Goal: Transaction & Acquisition: Purchase product/service

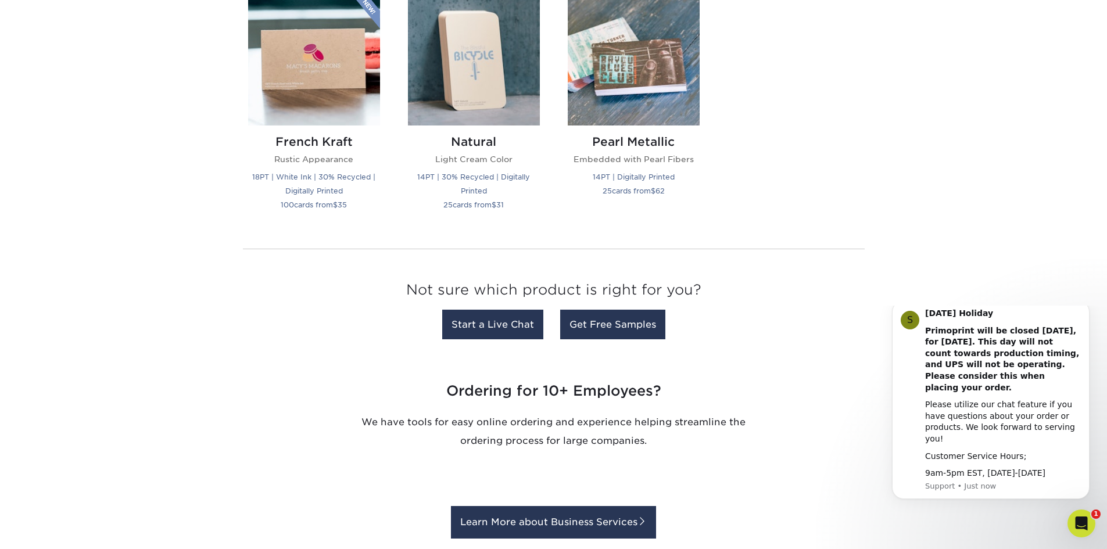
scroll to position [1337, 0]
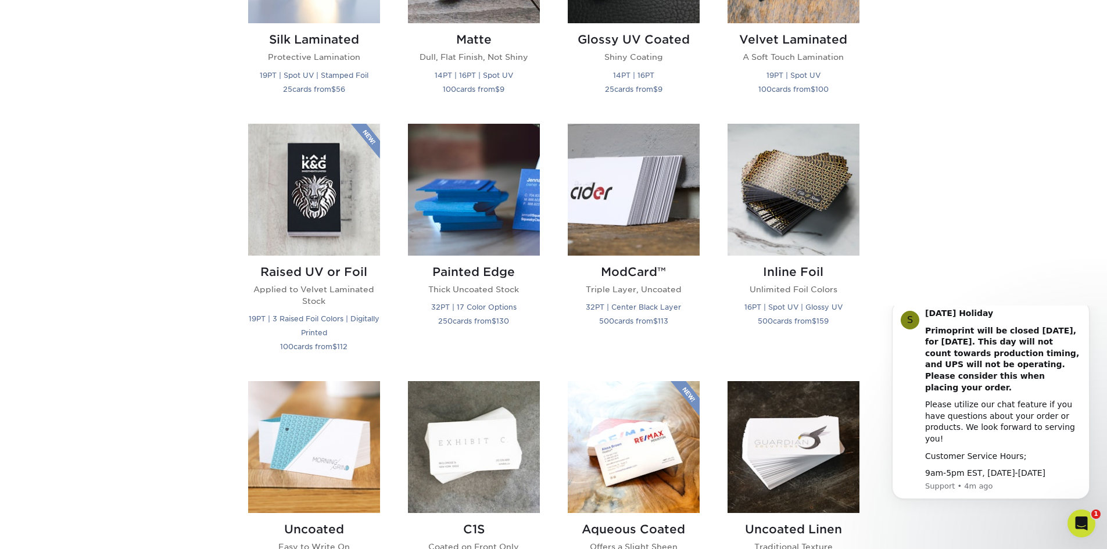
scroll to position [697, 0]
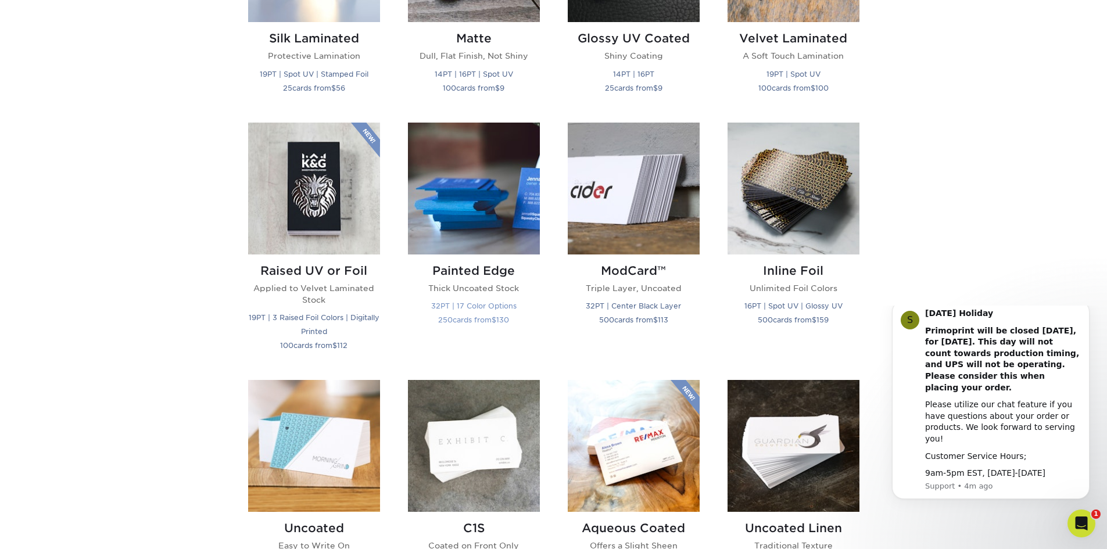
click at [486, 206] on img at bounding box center [474, 189] width 132 height 132
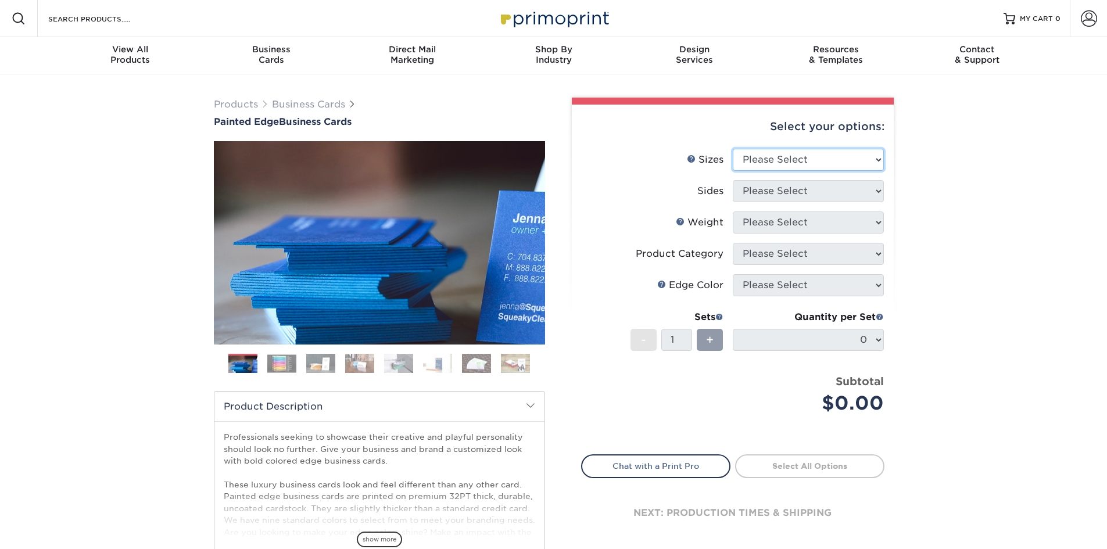
click at [871, 158] on select "Please Select 2" x 3.5" - Standard 2.125" x 3.375" - European 2.5" x 2.5" - Squ…" at bounding box center [808, 160] width 151 height 22
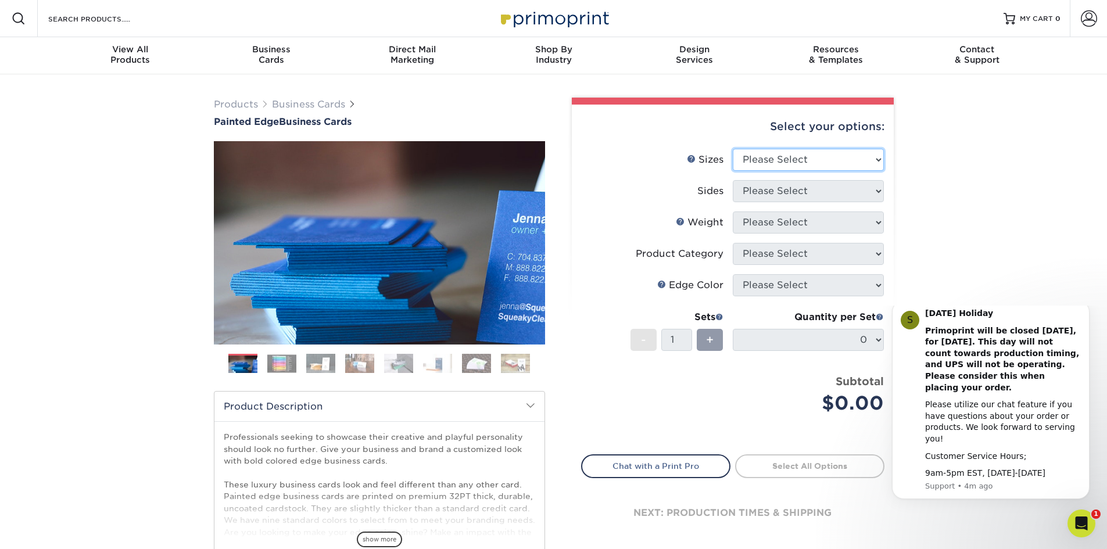
select select "2.00x3.50"
click at [733, 149] on select "Please Select 2" x 3.5" - Standard 2.125" x 3.375" - European 2.5" x 2.5" - Squ…" at bounding box center [808, 160] width 151 height 22
click at [850, 192] on select "Please Select Print Both Sides Print Front Only" at bounding box center [808, 191] width 151 height 22
select select "13abbda7-1d64-4f25-8bb2-c179b224825d"
click at [733, 180] on select "Please Select Print Both Sides Print Front Only" at bounding box center [808, 191] width 151 height 22
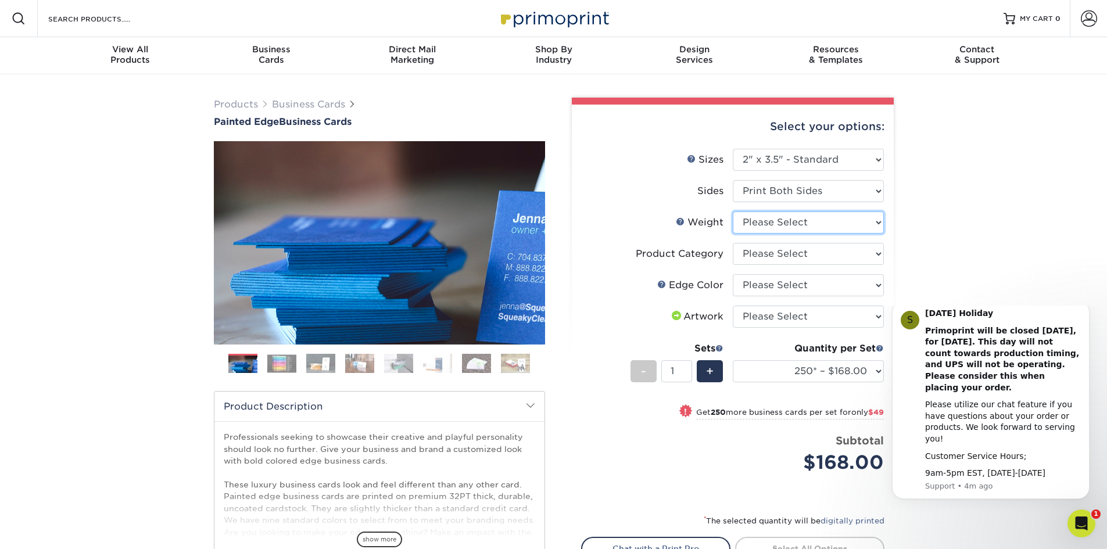
click at [840, 223] on select "Please Select 32PTUC" at bounding box center [808, 223] width 151 height 22
select select "32PTUC"
click at [733, 212] on select "Please Select 32PTUC" at bounding box center [808, 223] width 151 height 22
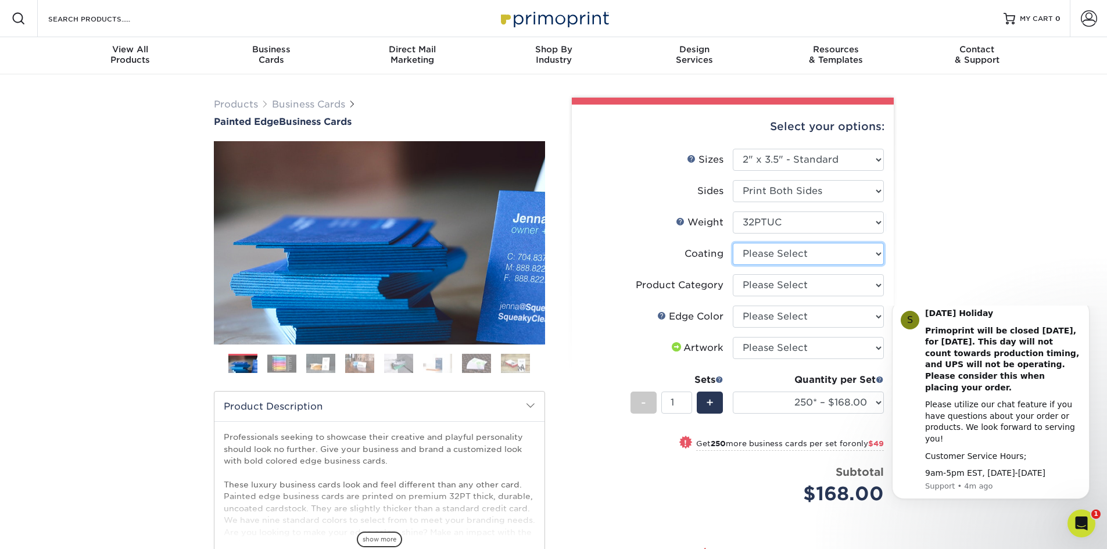
click at [836, 256] on select at bounding box center [808, 254] width 151 height 22
select select "3e7618de-abca-4bda-9f97-8b9129e913d8"
click at [733, 243] on select at bounding box center [808, 254] width 151 height 22
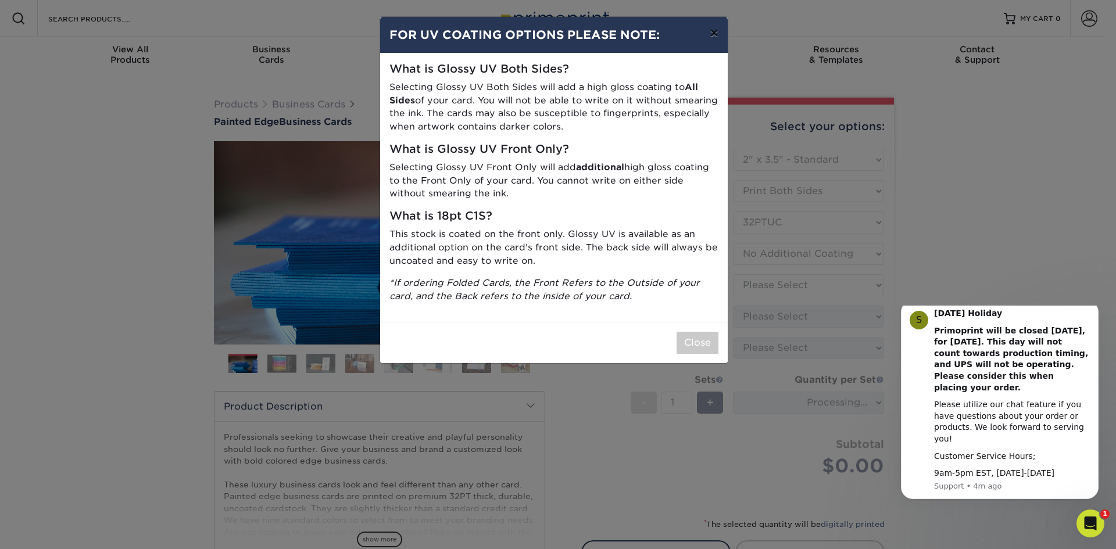
click at [716, 36] on button "×" at bounding box center [713, 33] width 27 height 33
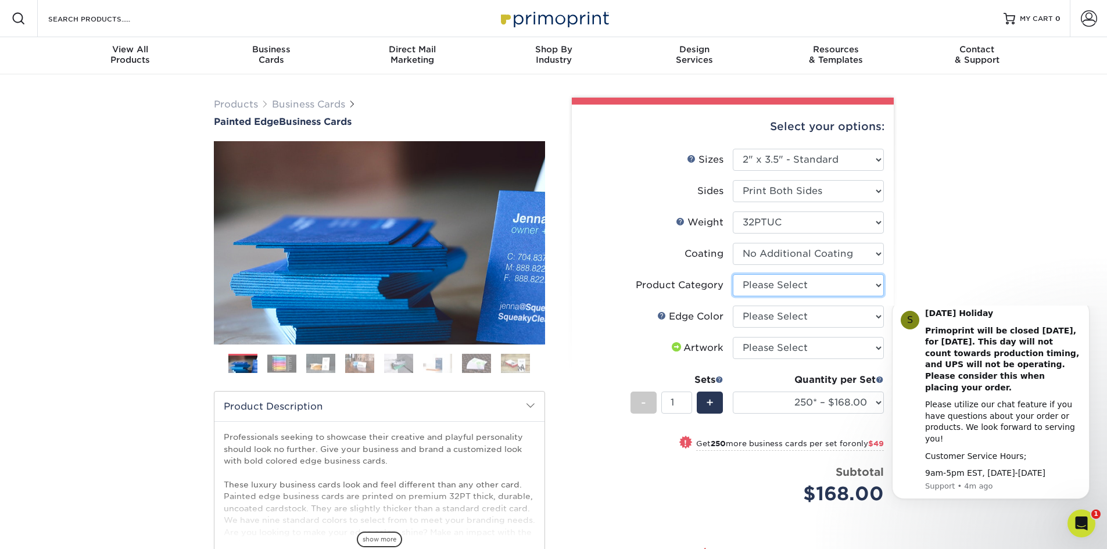
click at [809, 285] on select "Please Select Business Cards" at bounding box center [808, 285] width 151 height 22
select select "3b5148f1-0588-4f88-a218-97bcfdce65c1"
click at [733, 274] on select "Please Select Business Cards" at bounding box center [808, 285] width 151 height 22
click at [795, 316] on select "Please Select Charcoal Black Brown Blue Pearlescent Blue Pearlescent Gold Pearl…" at bounding box center [808, 317] width 151 height 22
select select "84f43a64-87e1-46ad-aba1-d69946adcbfc"
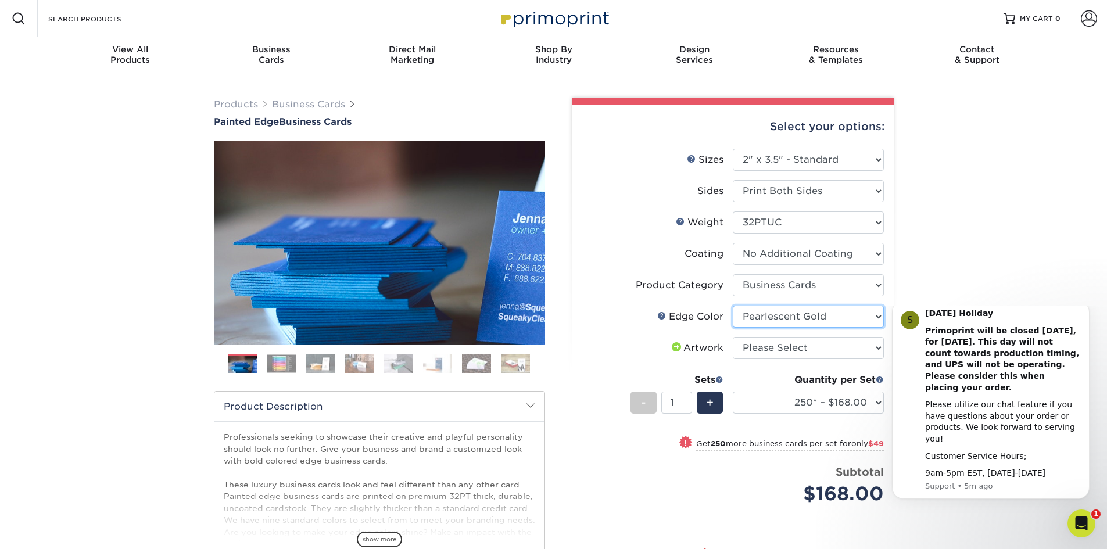
click at [733, 306] on select "Please Select Charcoal Black Brown Blue Pearlescent Blue Pearlescent Gold Pearl…" at bounding box center [808, 317] width 151 height 22
click at [847, 346] on select "Please Select I will upload files I need a design - $100" at bounding box center [808, 348] width 151 height 22
select select "upload"
click at [733, 337] on select "Please Select I will upload files I need a design - $100" at bounding box center [808, 348] width 151 height 22
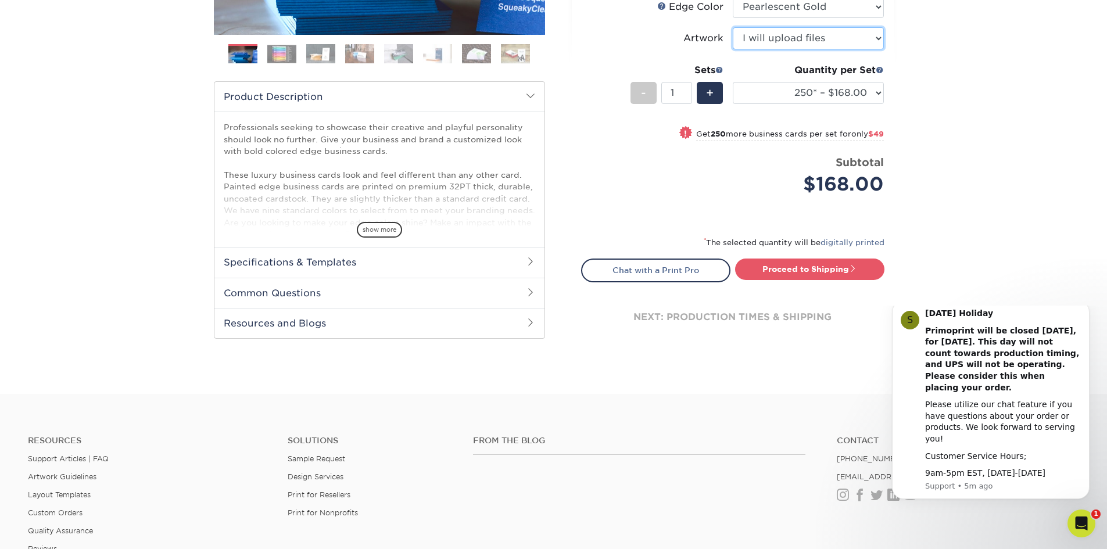
scroll to position [291, 0]
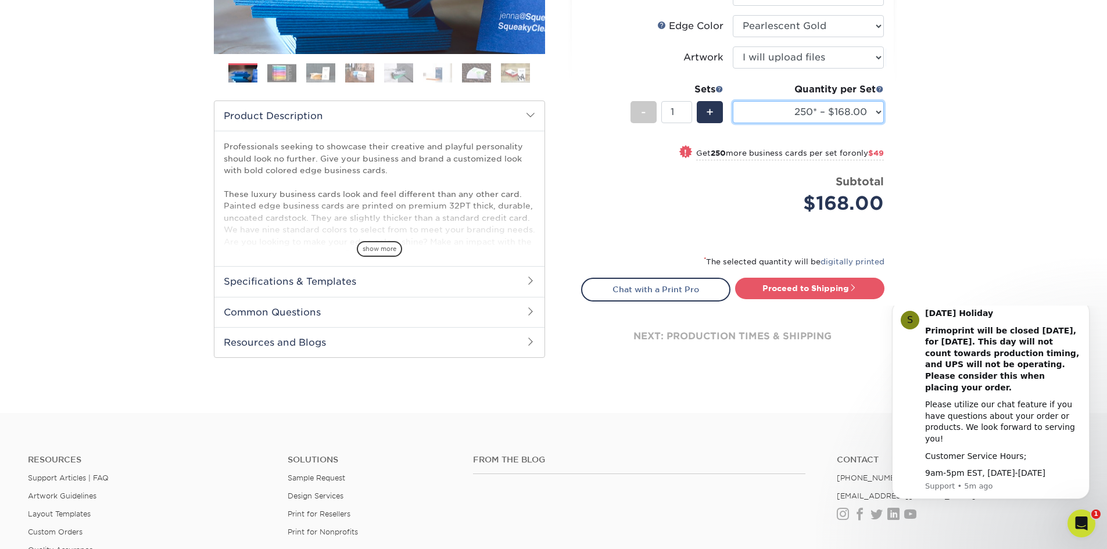
click at [880, 110] on select "250* – $168.00 500* – $217.00 1000* – $339.00" at bounding box center [808, 112] width 151 height 22
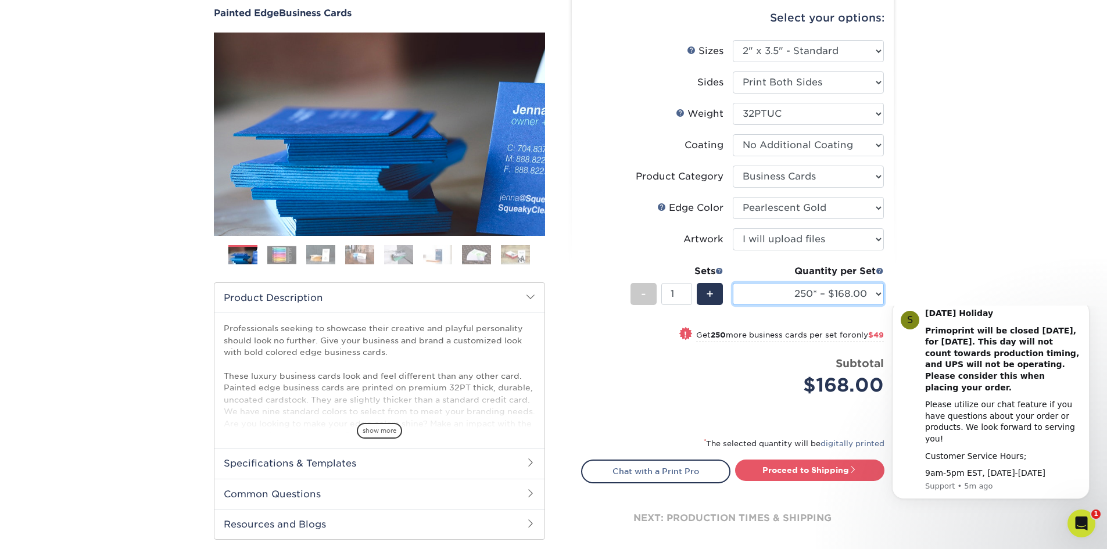
scroll to position [116, 0]
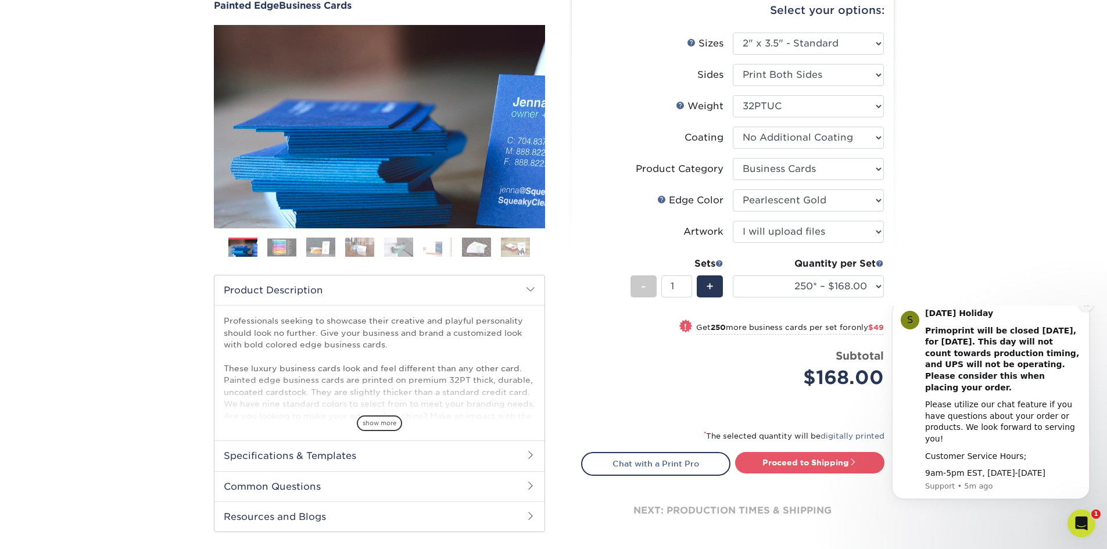
click at [1085, 306] on icon "Dismiss notification" at bounding box center [1086, 304] width 4 height 4
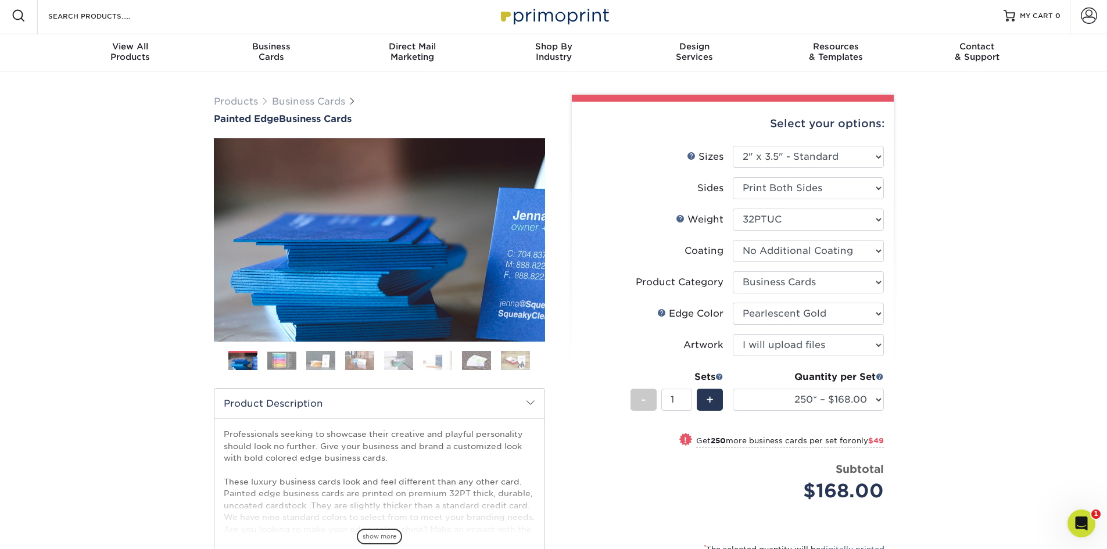
scroll to position [0, 0]
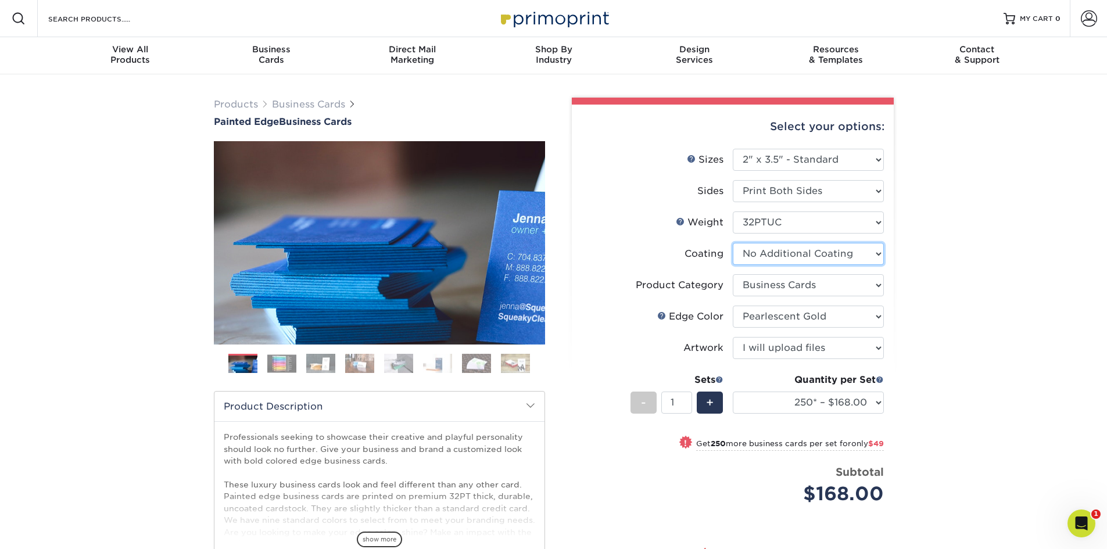
click at [876, 255] on select at bounding box center [808, 254] width 151 height 22
click at [877, 313] on select "Please Select Charcoal Black Brown Blue Pearlescent Blue Pearlescent Gold Pearl…" at bounding box center [808, 317] width 151 height 22
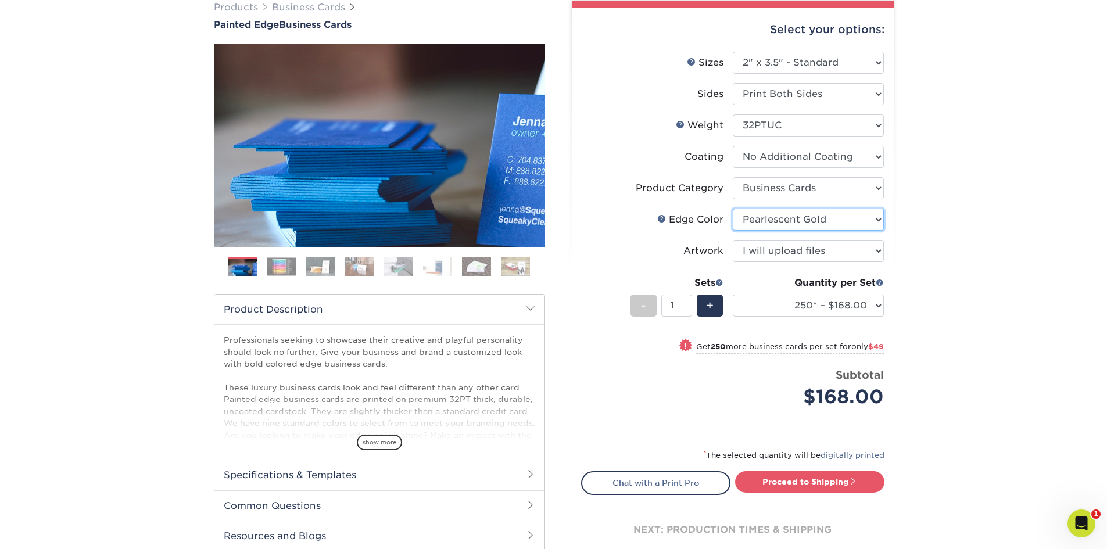
scroll to position [88, 0]
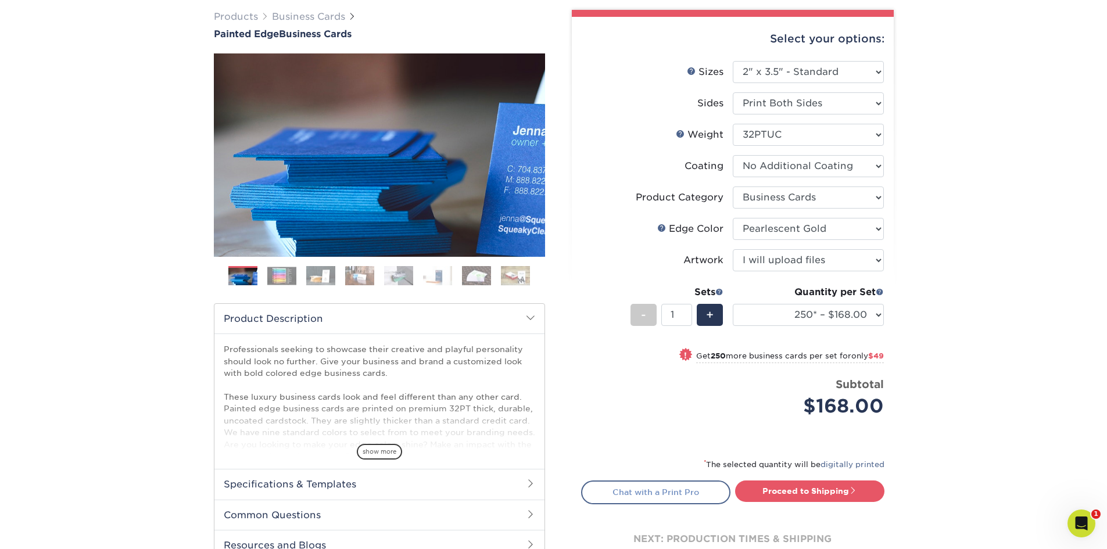
click at [655, 498] on link "Chat with a Print Pro" at bounding box center [655, 492] width 149 height 23
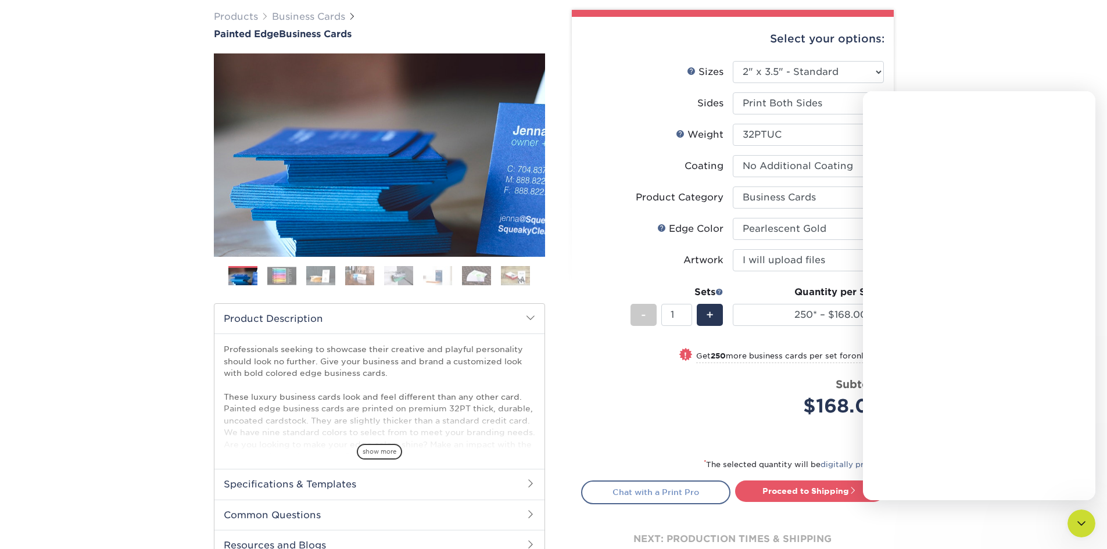
scroll to position [0, 0]
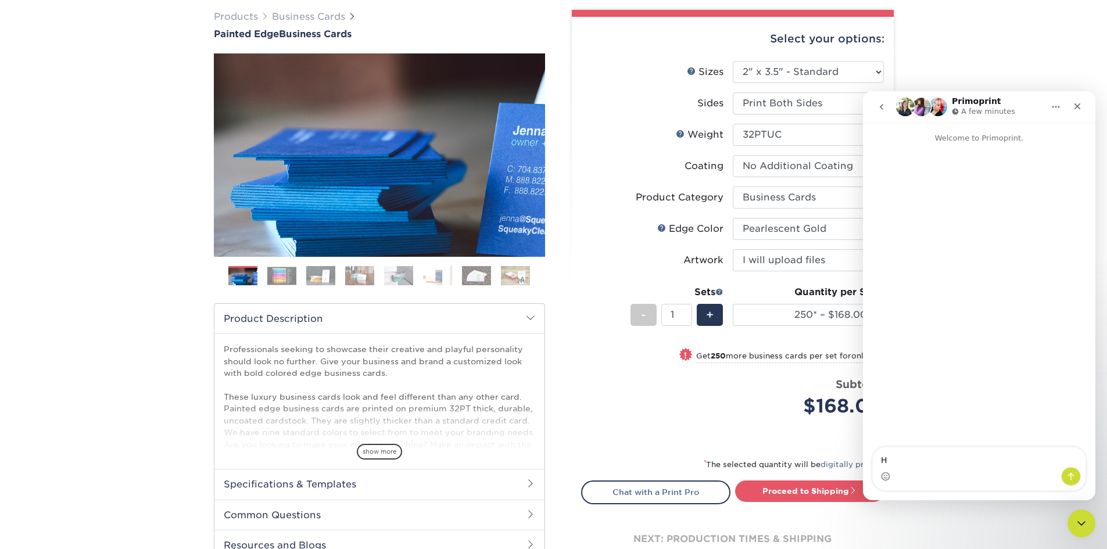
type textarea "Hi"
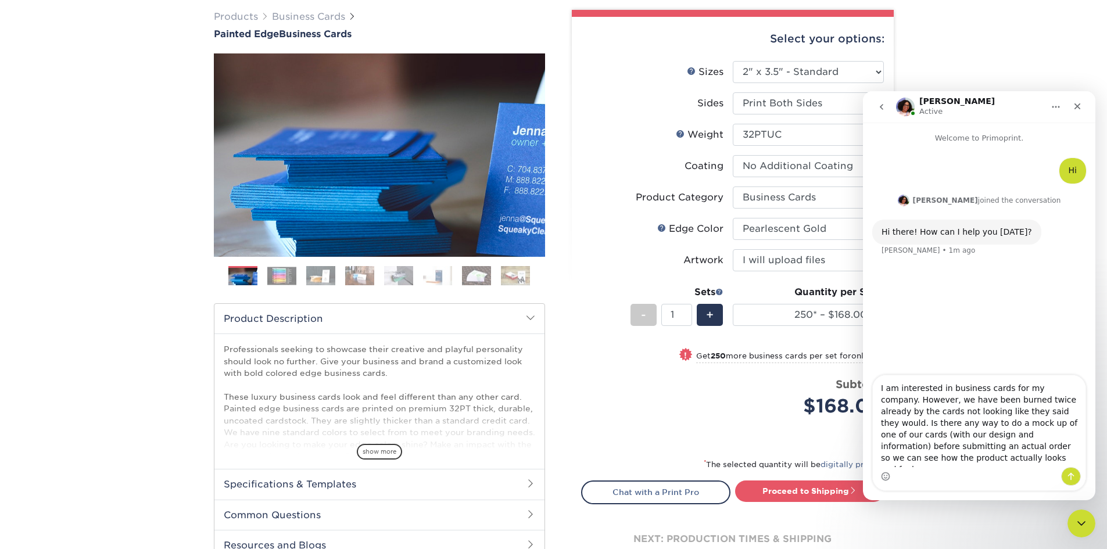
type textarea "I am interested in business cards for my company. However, we have been burned …"
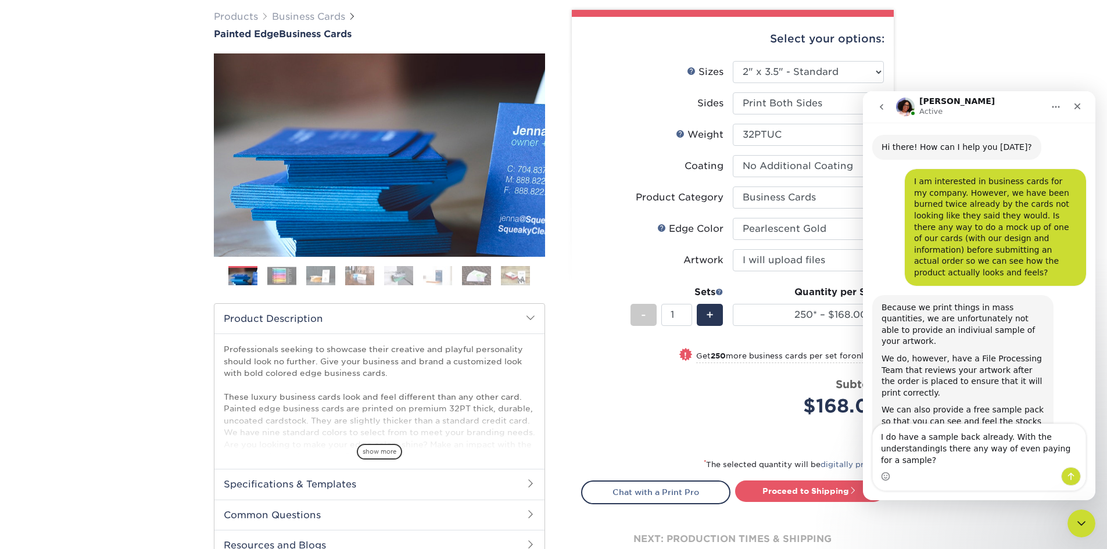
scroll to position [96, 0]
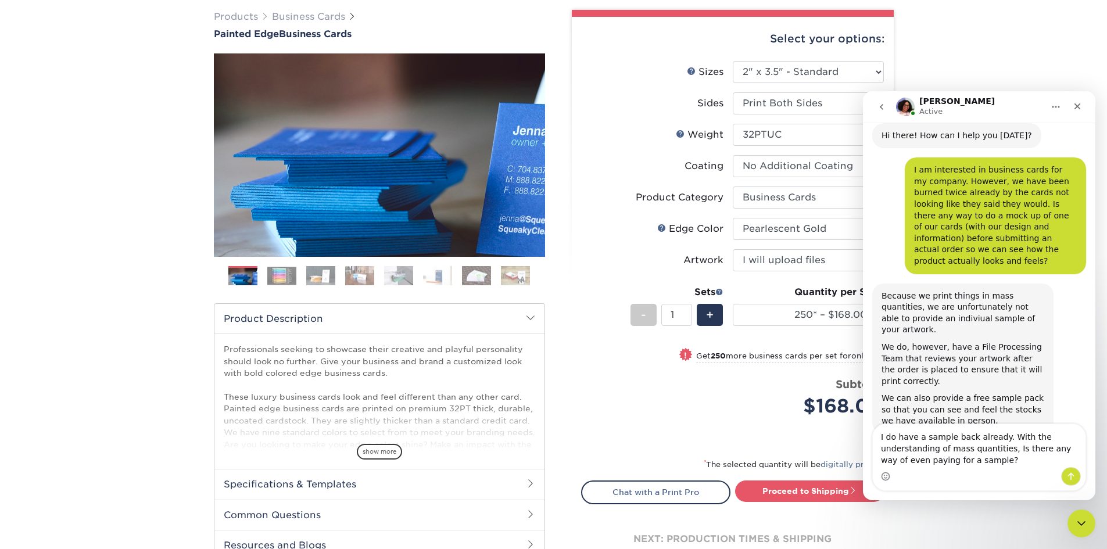
type textarea "I do have a sample back already. With the understanding of mass quantities, is …"
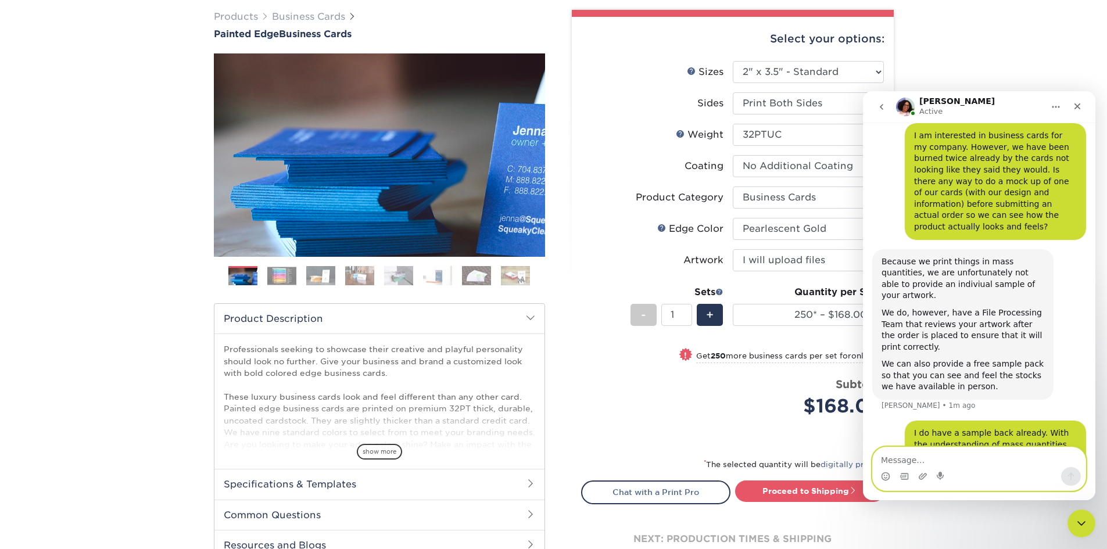
scroll to position [175, 0]
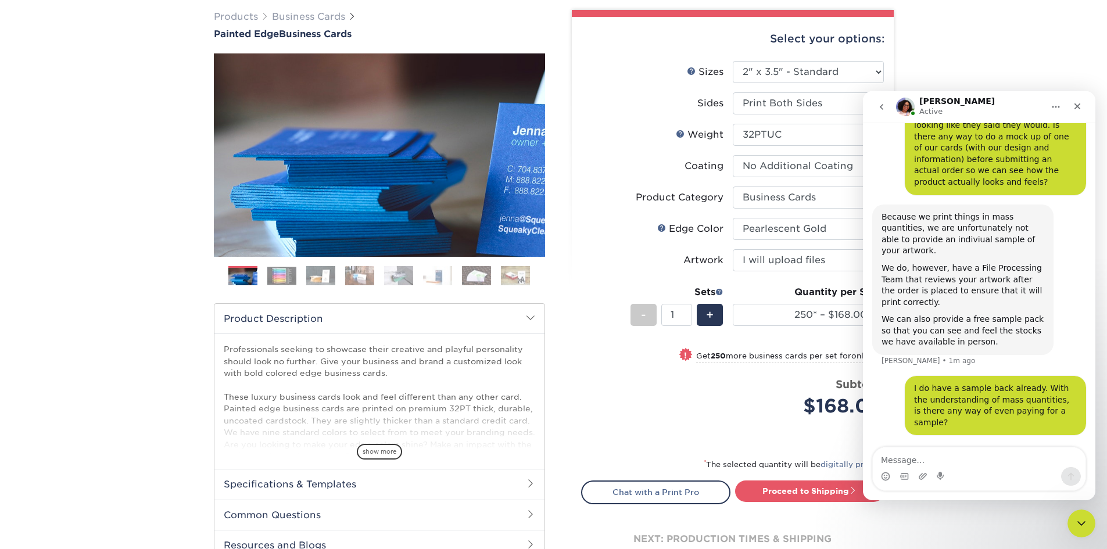
click at [275, 280] on img at bounding box center [281, 276] width 29 height 18
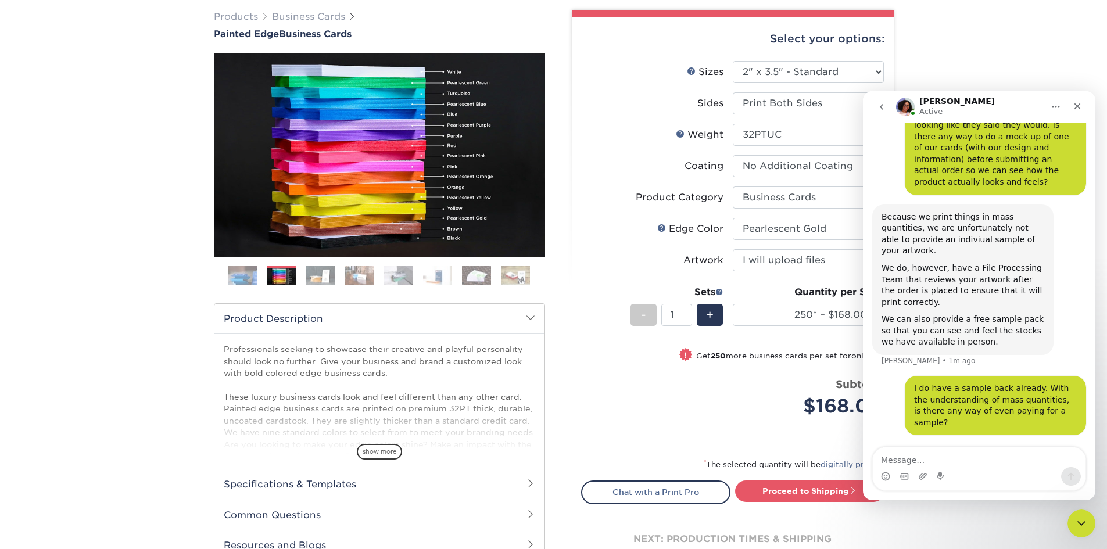
click at [314, 277] on img at bounding box center [320, 276] width 29 height 20
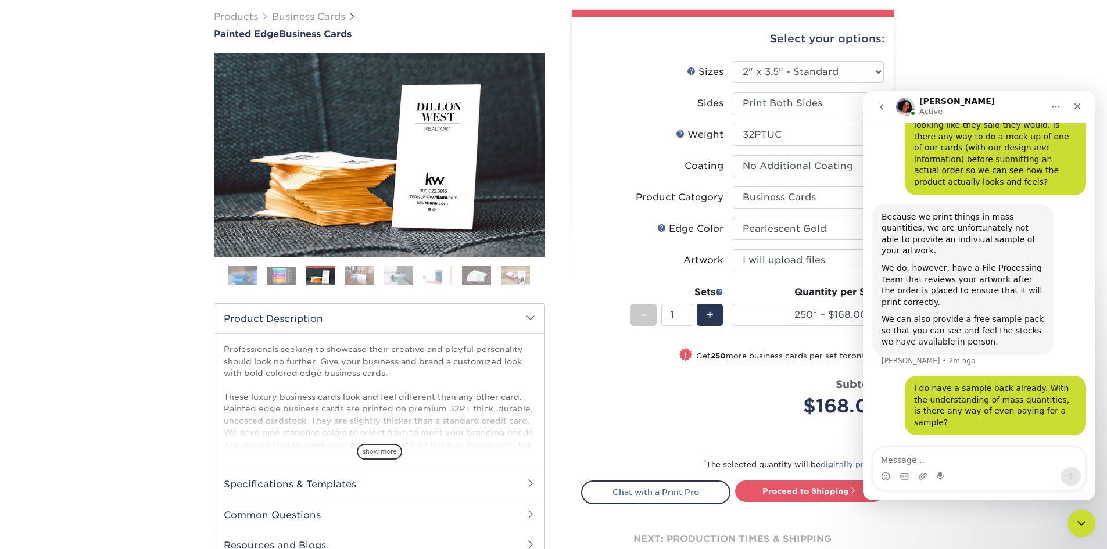
click at [352, 278] on img at bounding box center [359, 276] width 29 height 20
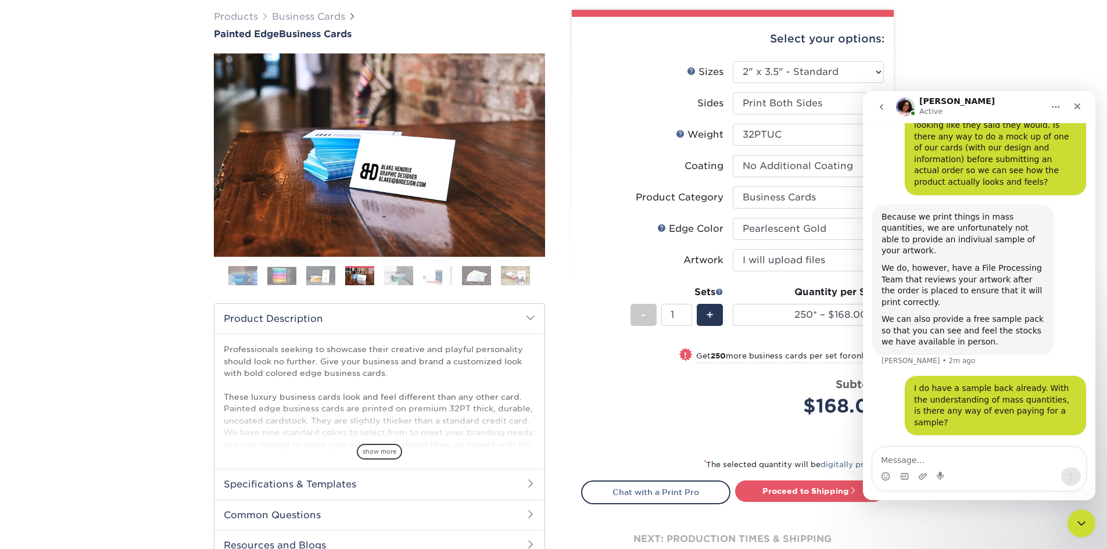
click at [400, 277] on img at bounding box center [398, 276] width 29 height 20
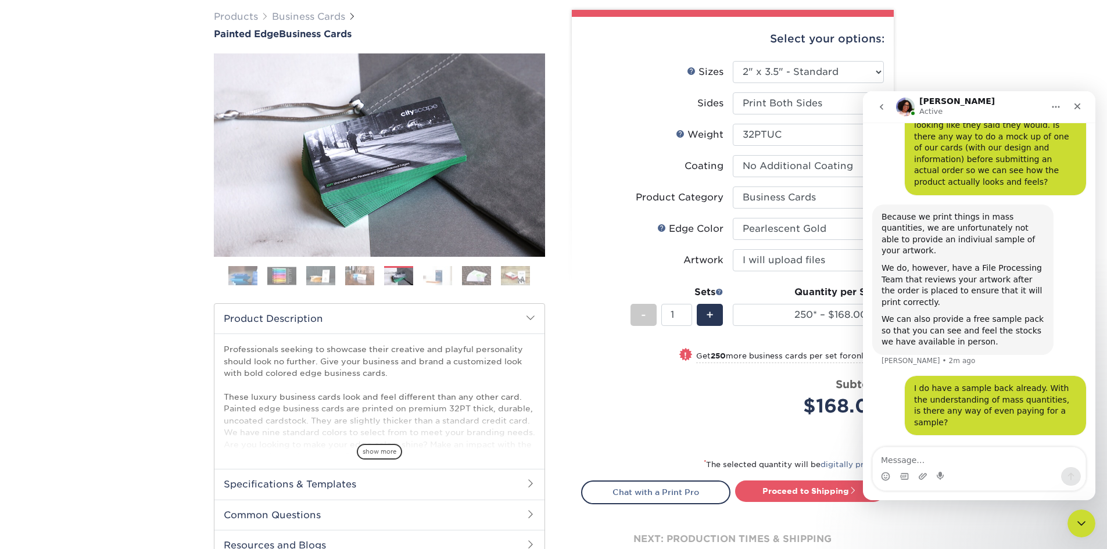
click at [430, 277] on img at bounding box center [437, 276] width 29 height 20
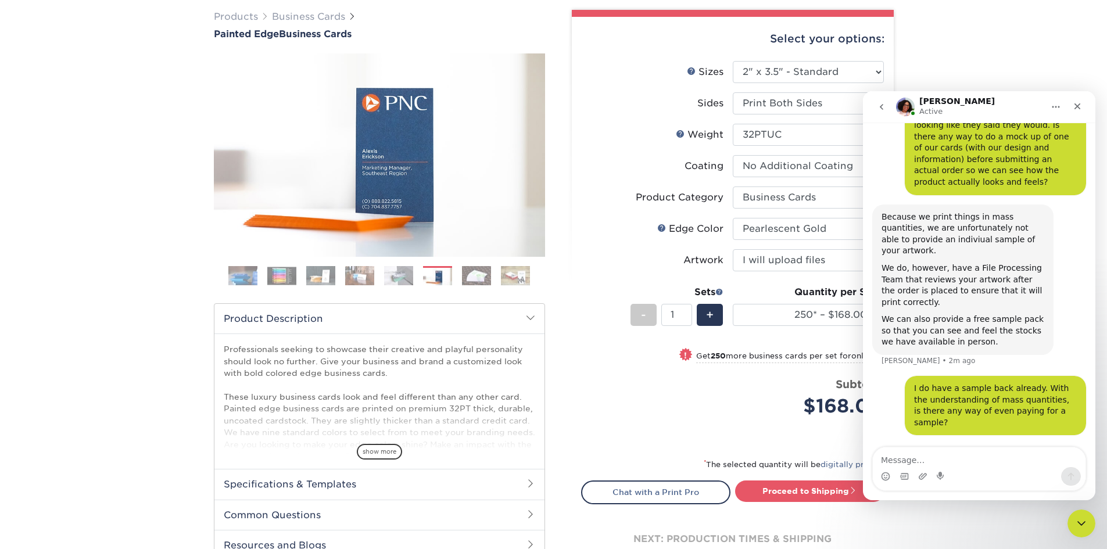
click at [482, 277] on img at bounding box center [476, 276] width 29 height 20
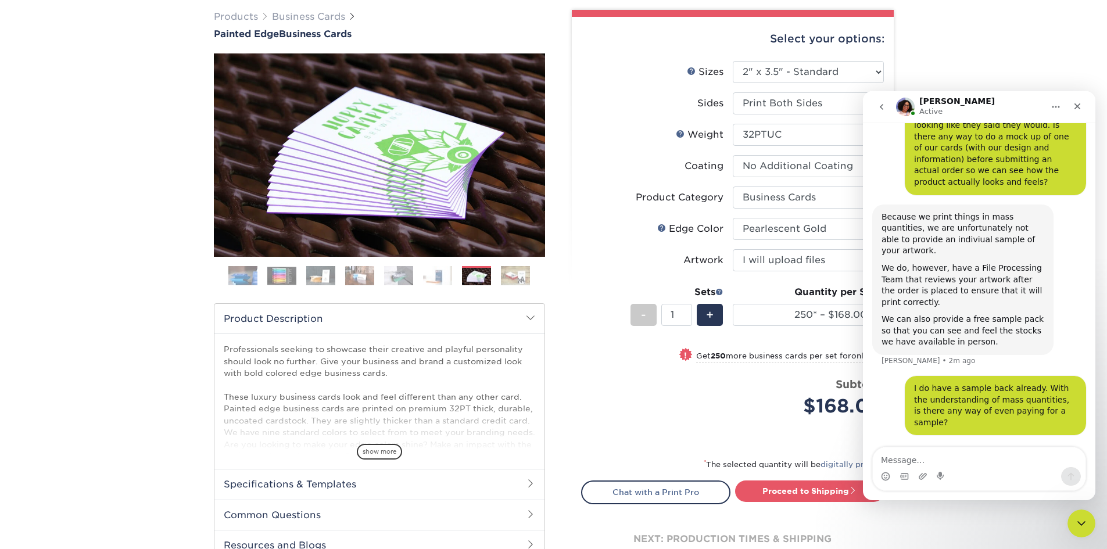
click at [513, 277] on img at bounding box center [515, 276] width 29 height 20
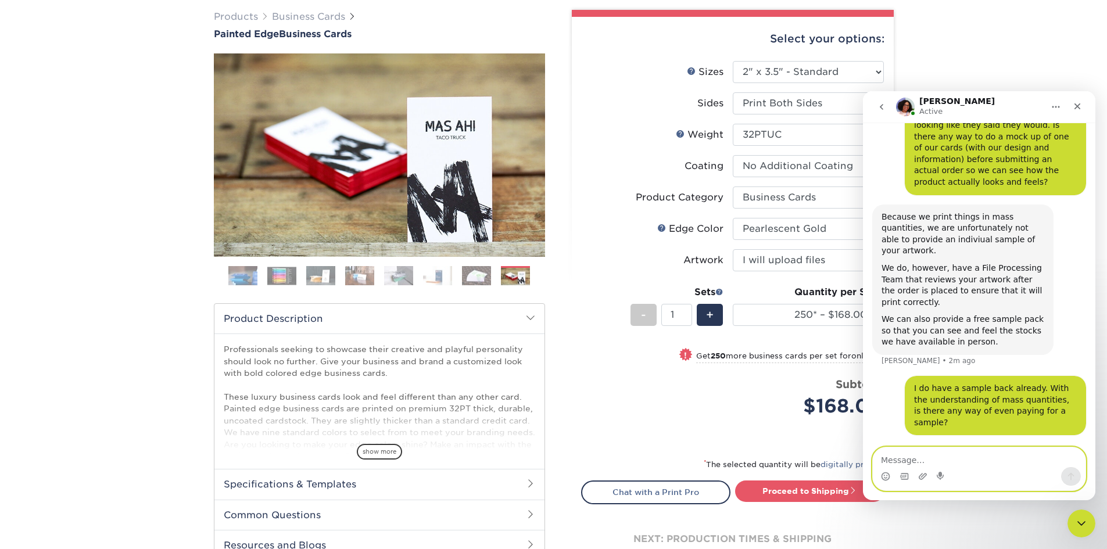
click at [909, 457] on textarea "Message…" at bounding box center [979, 457] width 213 height 20
click at [318, 275] on img at bounding box center [320, 276] width 29 height 20
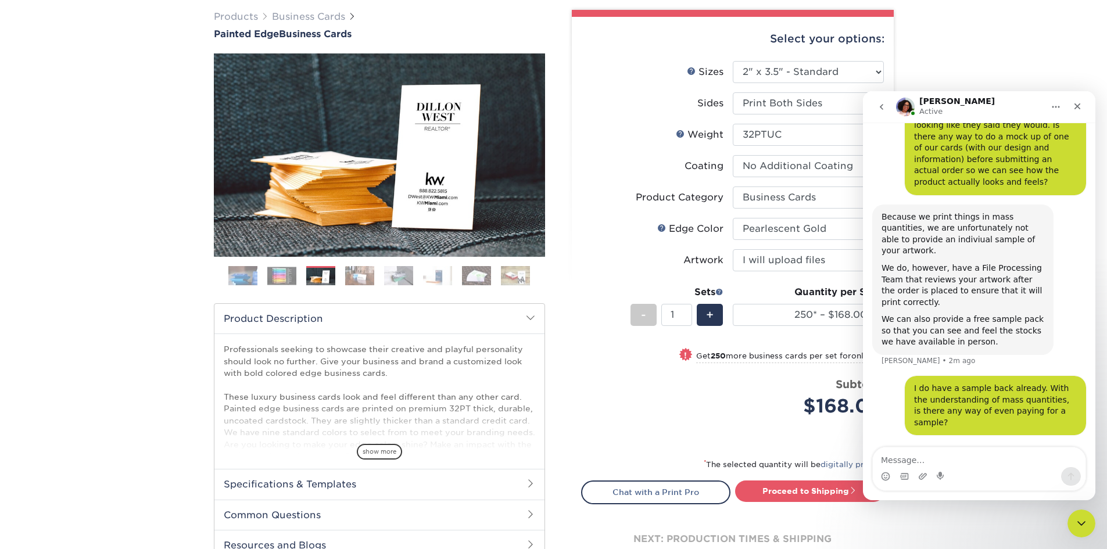
click at [278, 274] on img at bounding box center [281, 276] width 29 height 18
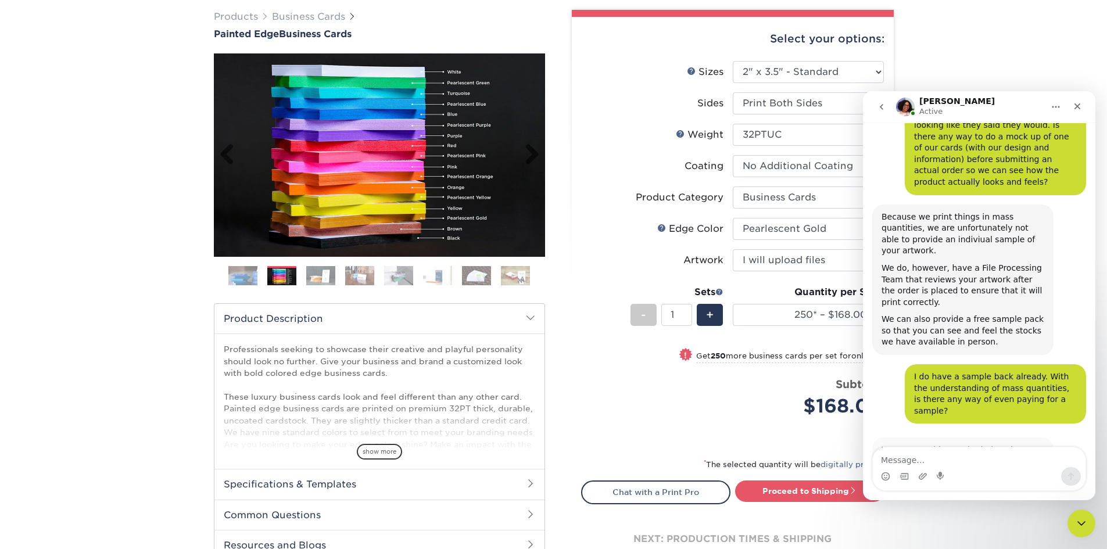
click at [379, 221] on img at bounding box center [379, 154] width 331 height 203
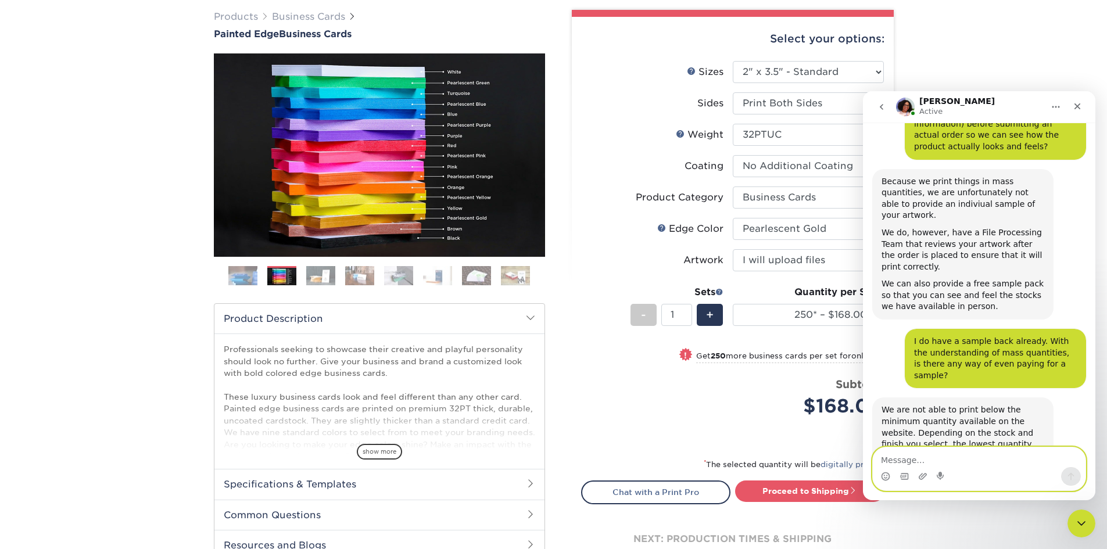
click at [932, 461] on textarea "Message…" at bounding box center [979, 457] width 213 height 20
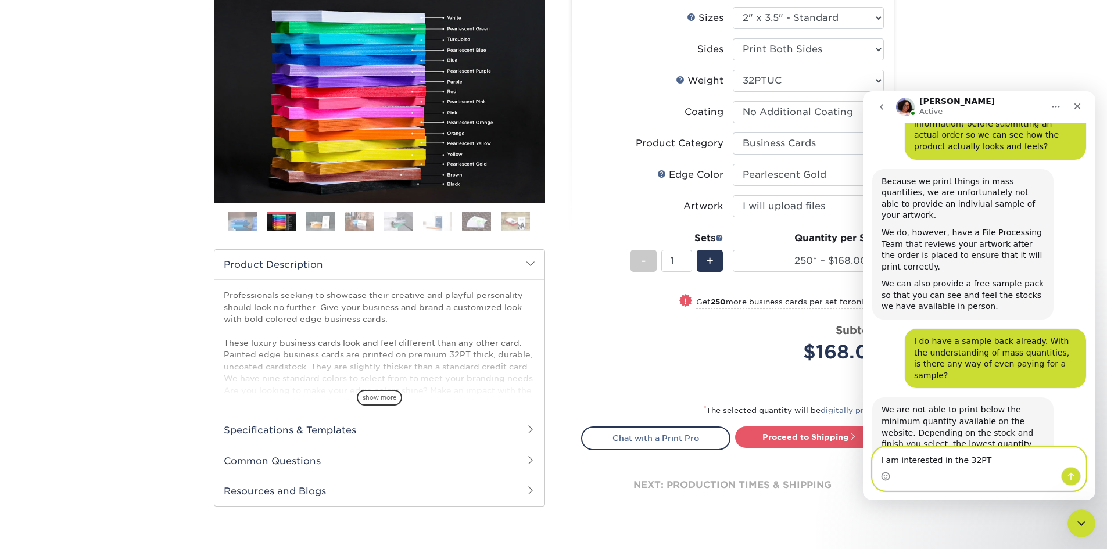
scroll to position [349, 0]
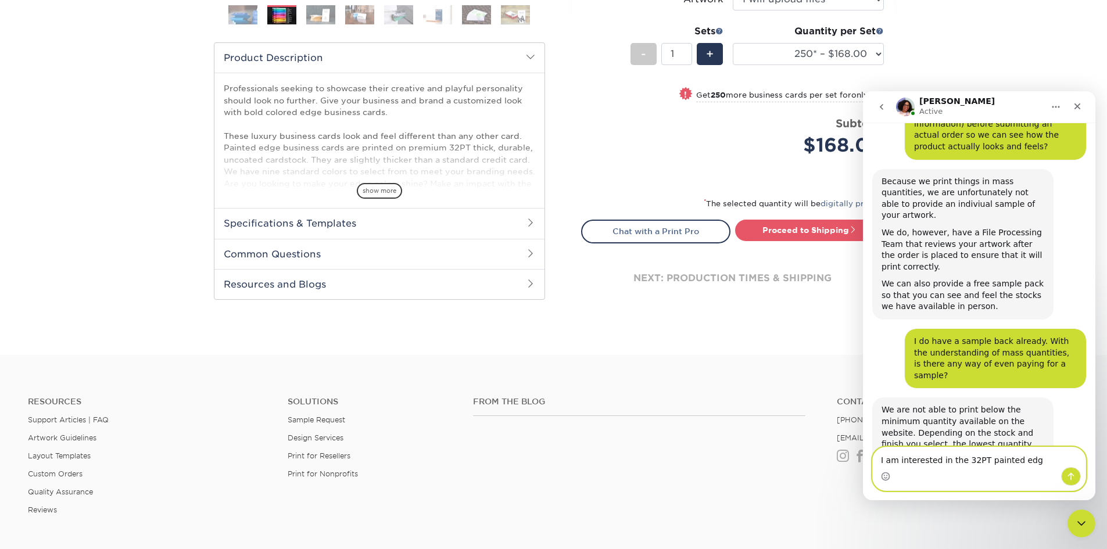
type textarea "I am interested in the 32PT painted edge"
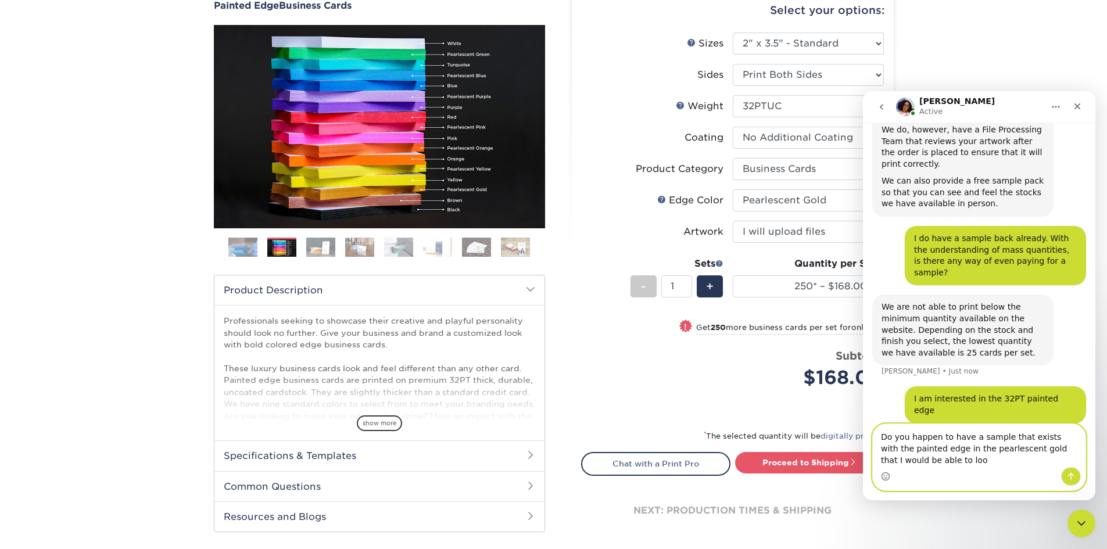
scroll to position [269, 0]
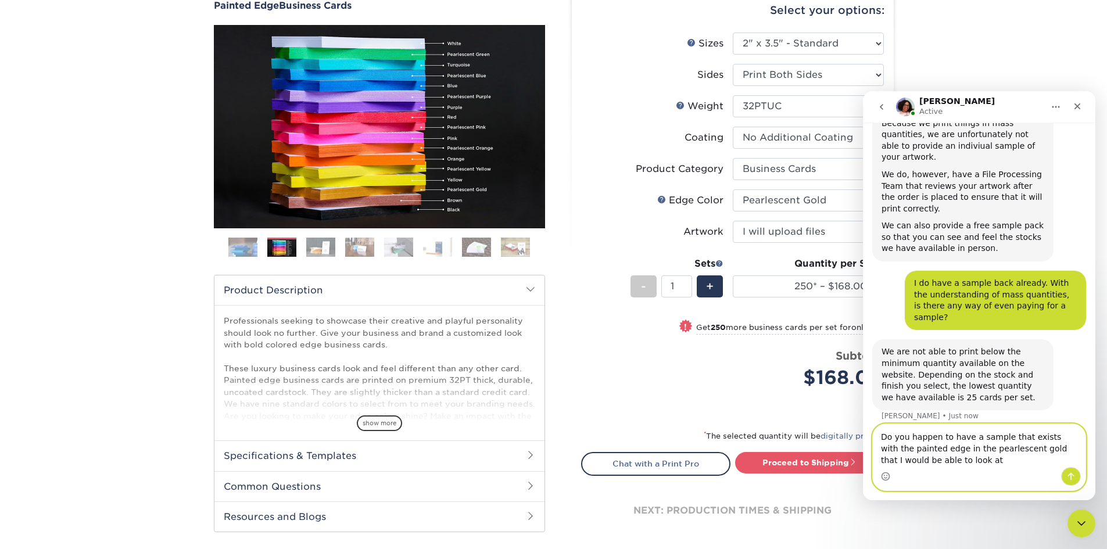
type textarea "Do you happen to have a sample that exists with the painted edge in the pearles…"
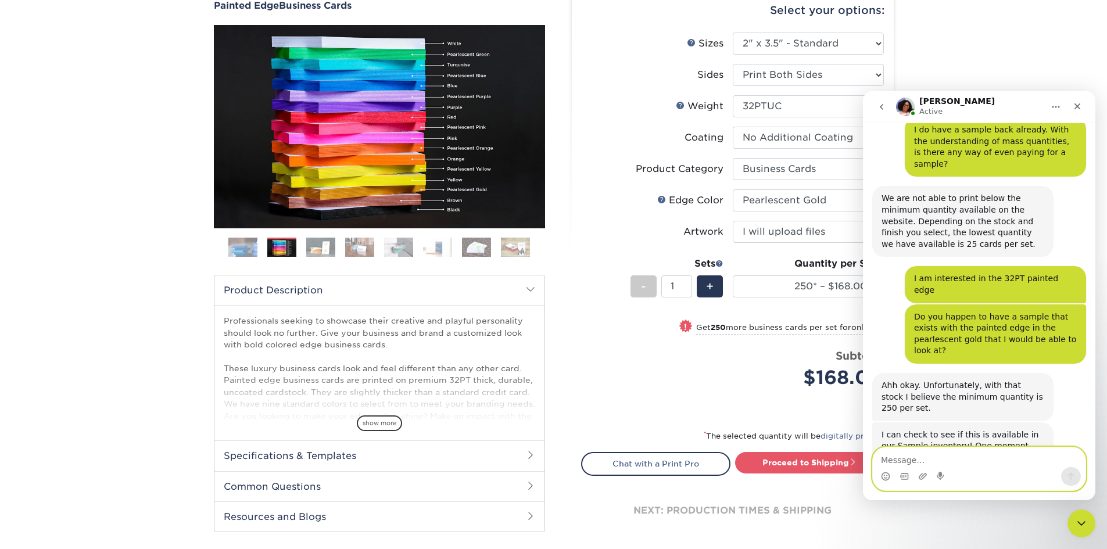
scroll to position [424, 0]
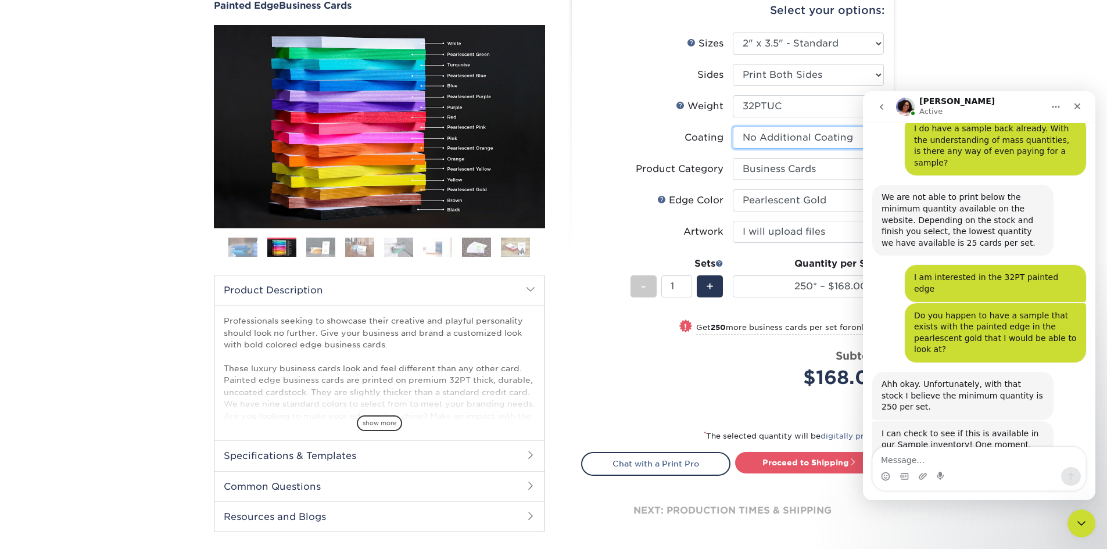
click at [800, 141] on select at bounding box center [808, 138] width 151 height 22
click at [777, 463] on link "Proceed to Shipping" at bounding box center [809, 462] width 149 height 21
type input "Set 1"
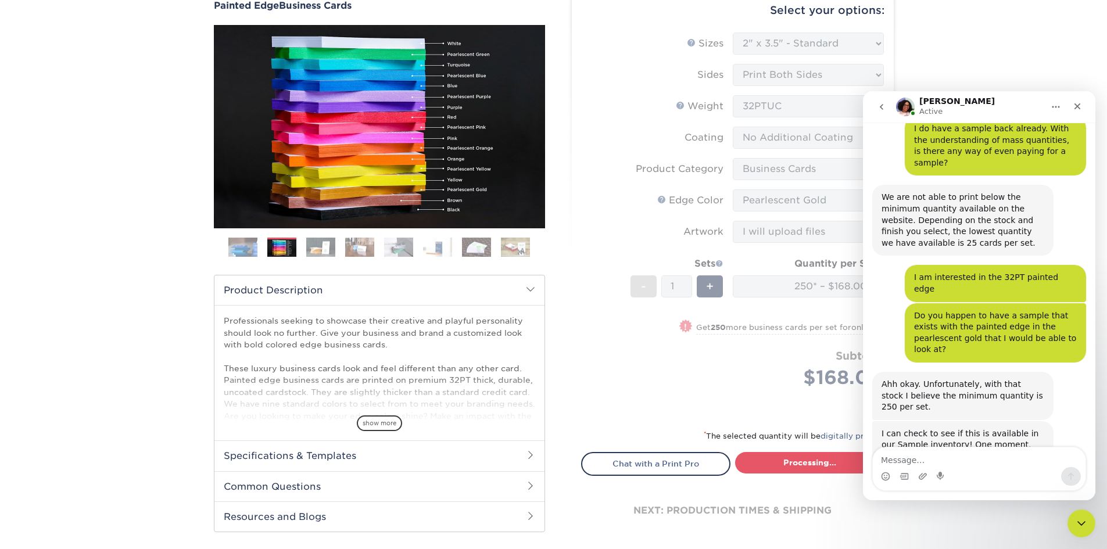
select select "b1d50ed3-fc81-464d-a1d8-d1915fbce704"
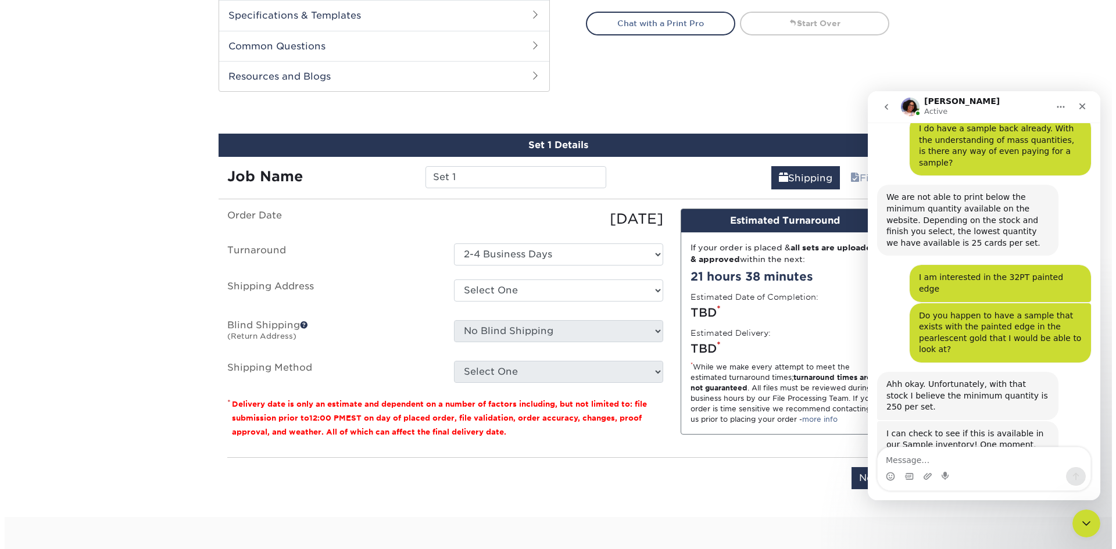
scroll to position [600, 0]
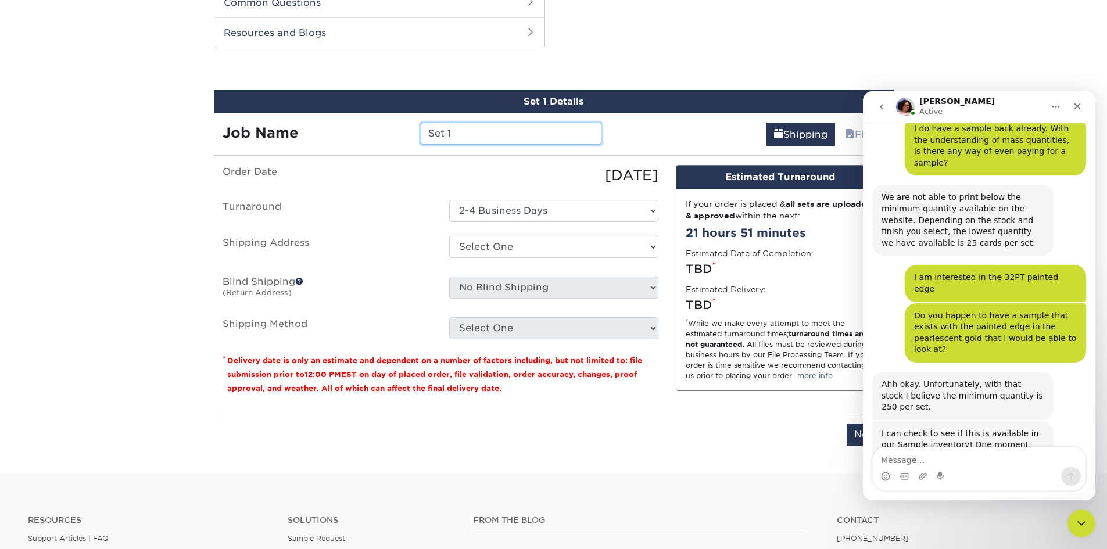
click at [469, 134] on input "Set 1" at bounding box center [511, 134] width 181 height 22
type input "Set 1 - [PERSON_NAME]"
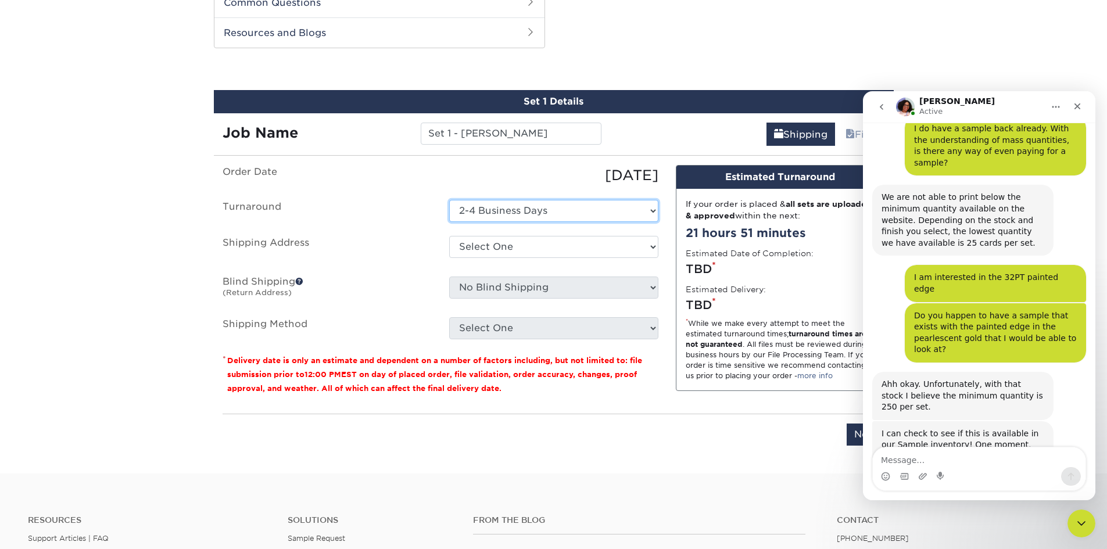
click at [542, 211] on select "Select One 2-4 Business Days" at bounding box center [553, 211] width 209 height 22
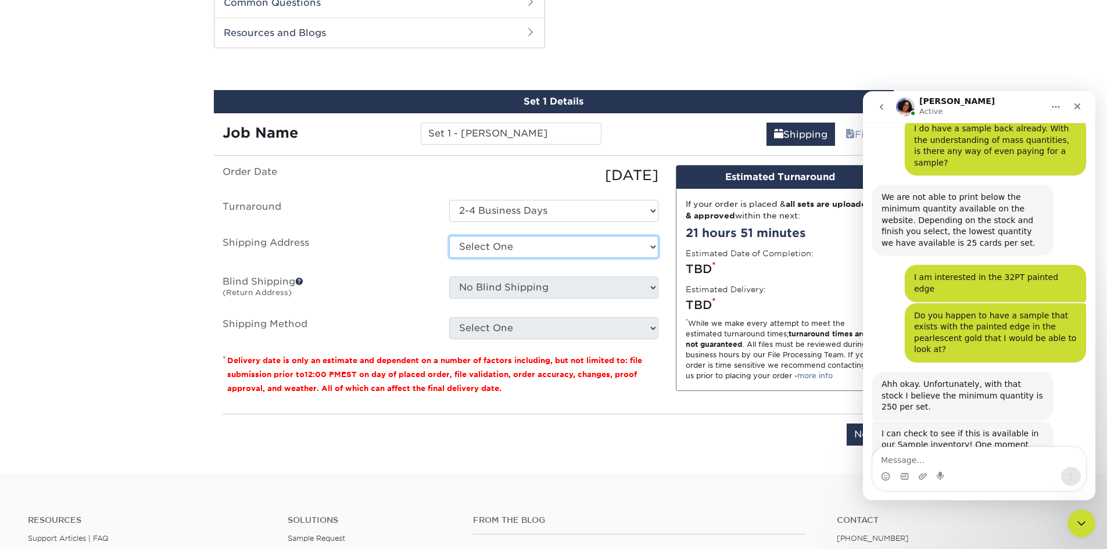
click at [535, 249] on select "Select One + Add New Address - Login" at bounding box center [553, 247] width 209 height 22
select select "newaddress"
click at [449, 236] on select "Select One + Add New Address - Login" at bounding box center [553, 247] width 209 height 22
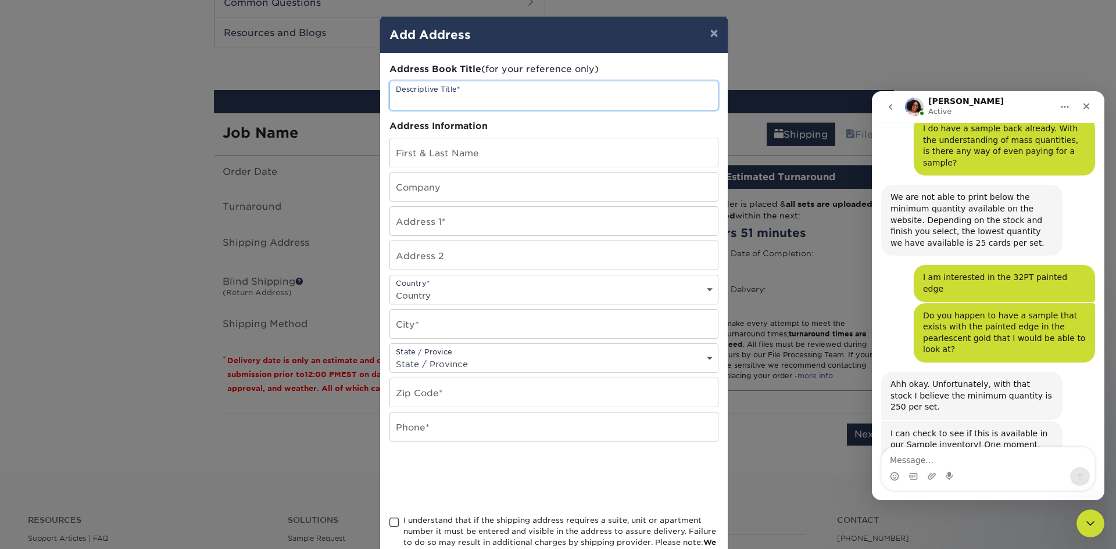
click at [491, 95] on input "text" at bounding box center [554, 95] width 328 height 28
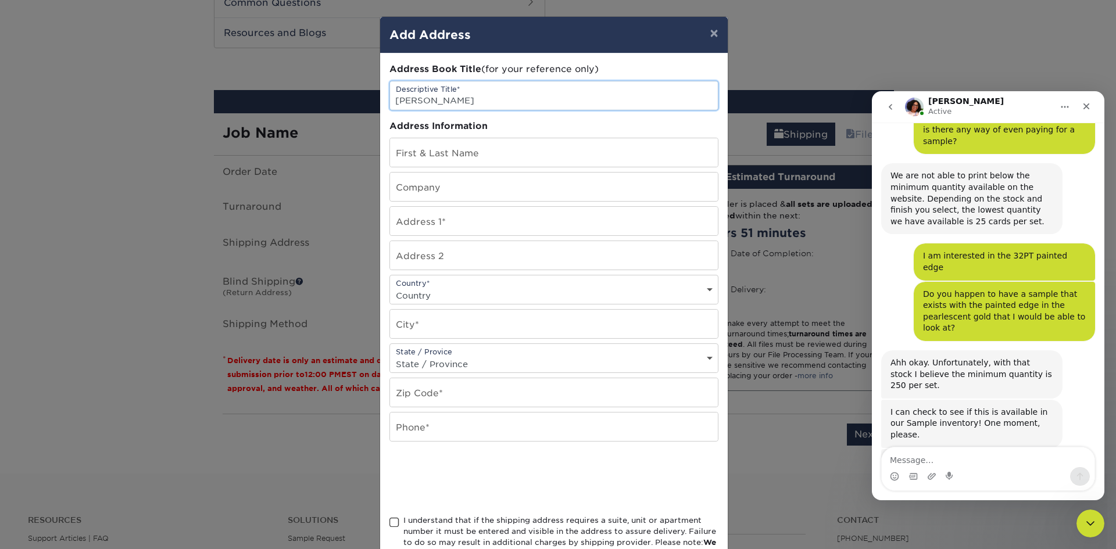
type input "[PERSON_NAME]"
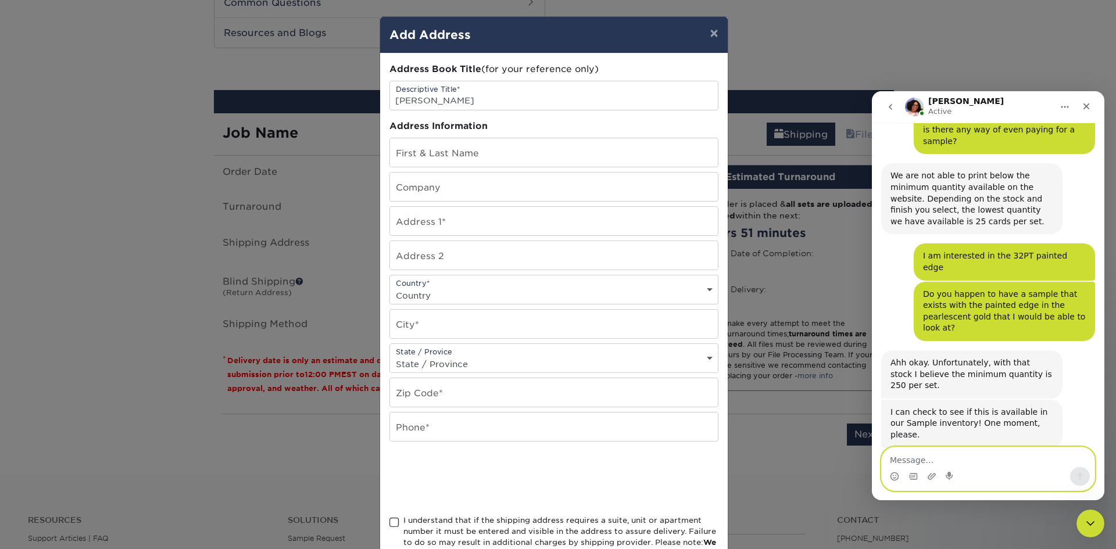
click at [912, 454] on textarea "Message…" at bounding box center [988, 457] width 213 height 20
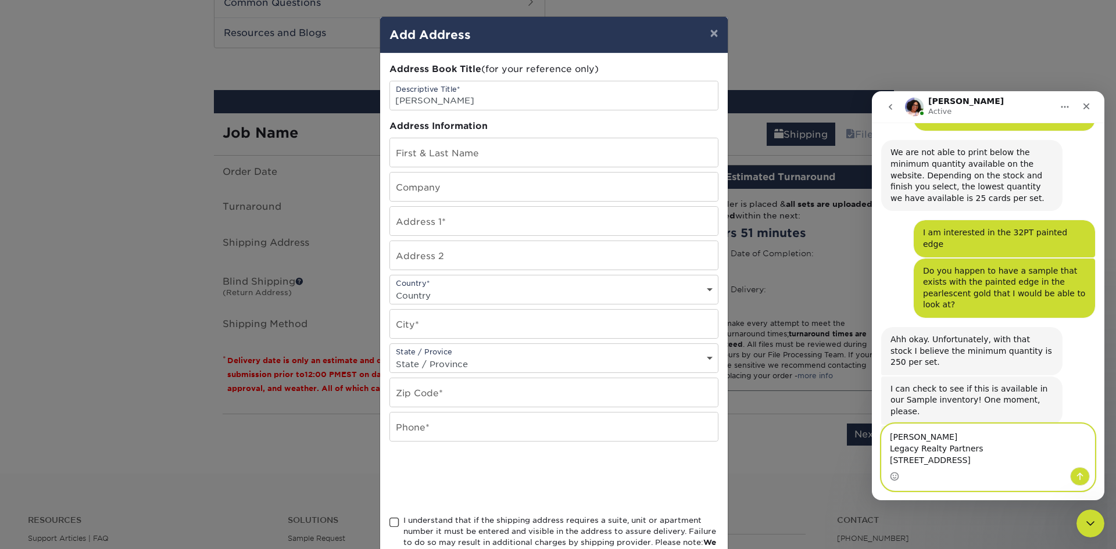
scroll to position [480, 0]
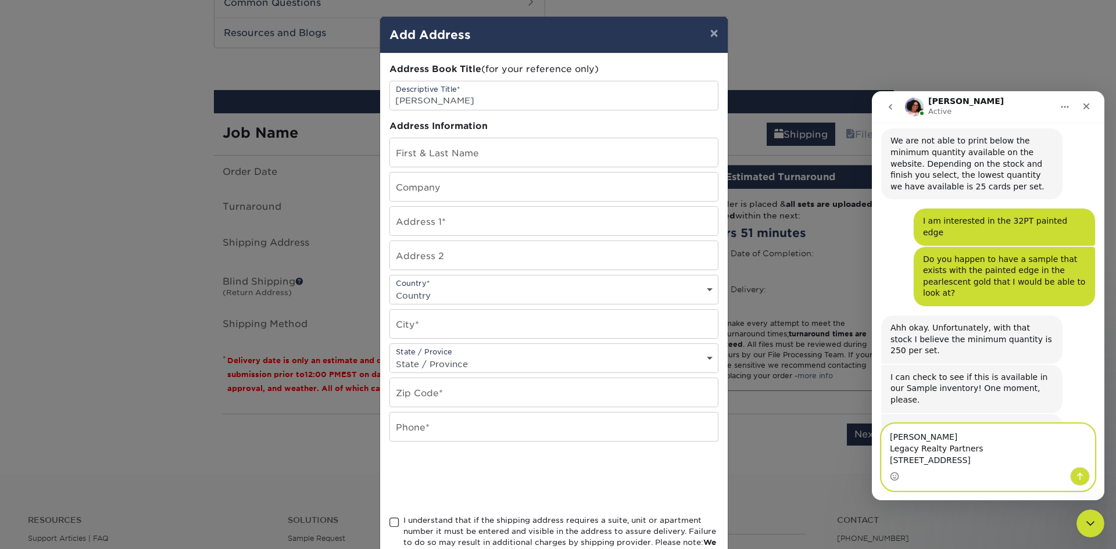
type textarea "[PERSON_NAME] Legacy Realty Partners [STREET_ADDRESS]"
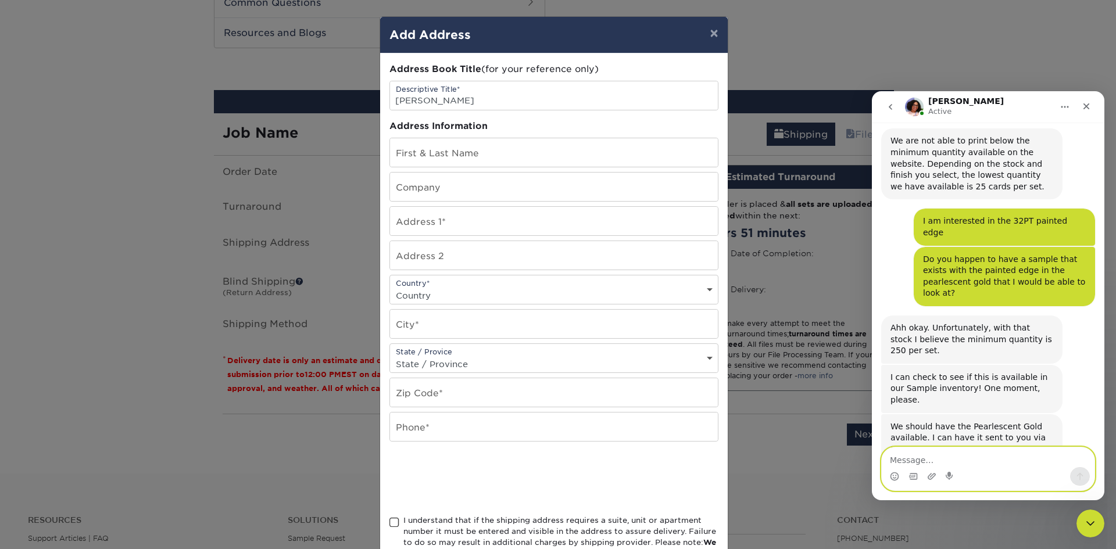
scroll to position [514, 0]
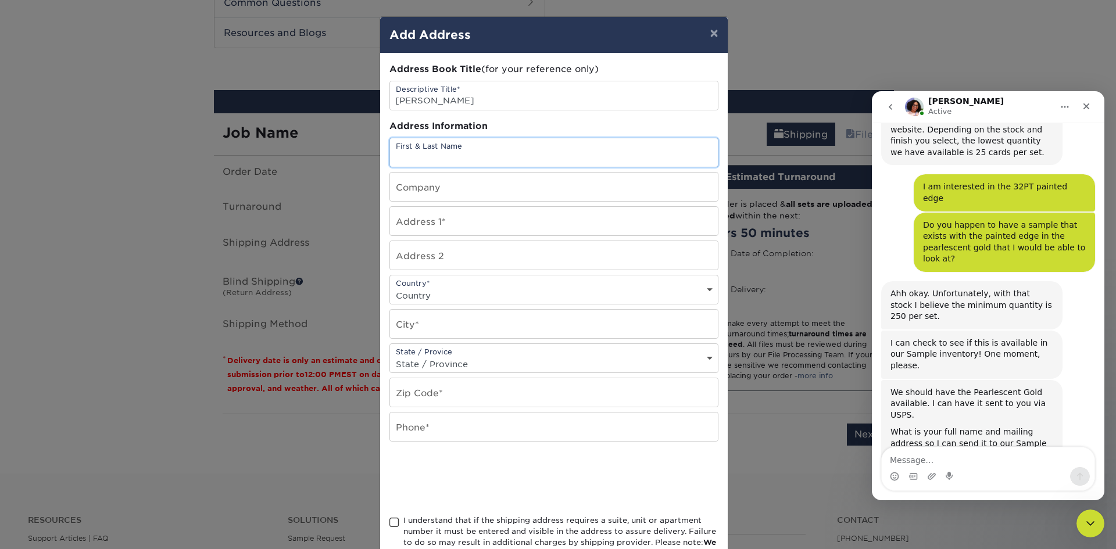
click at [479, 154] on input "text" at bounding box center [554, 152] width 328 height 28
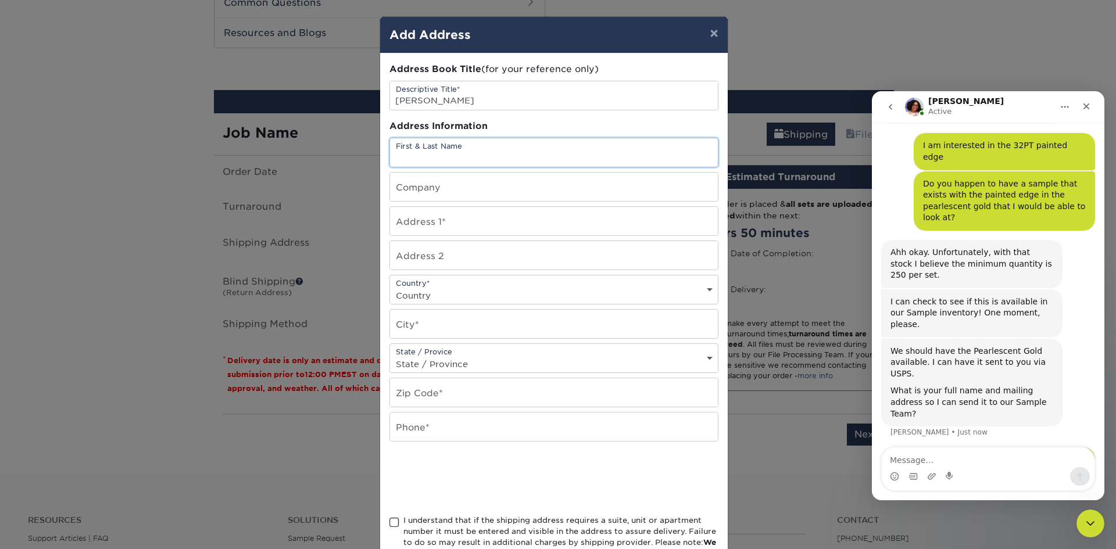
scroll to position [559, 0]
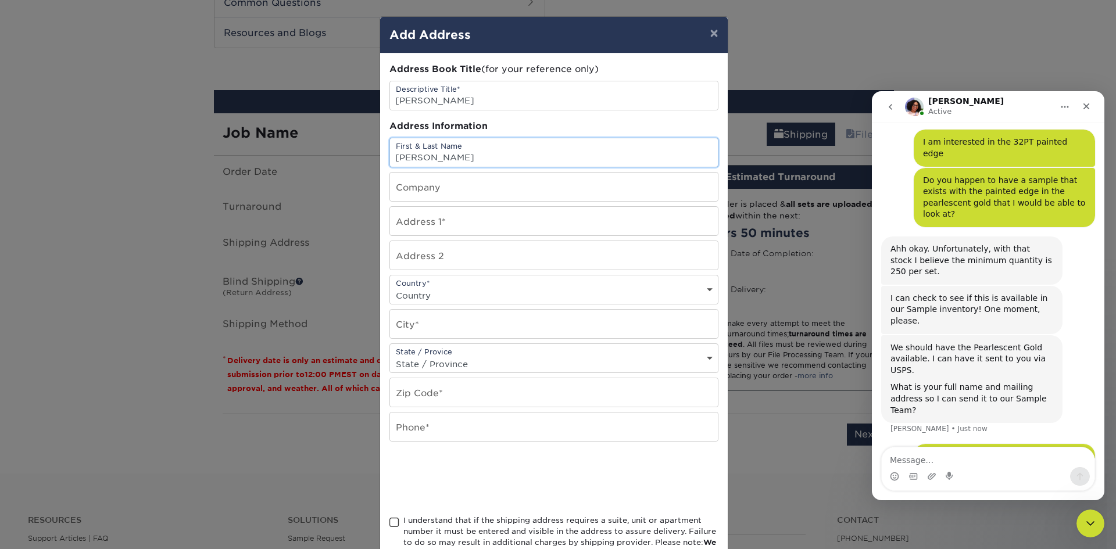
type input "[PERSON_NAME]"
type input "Legacy Realty Partners"
type input "[STREET_ADDRESS]"
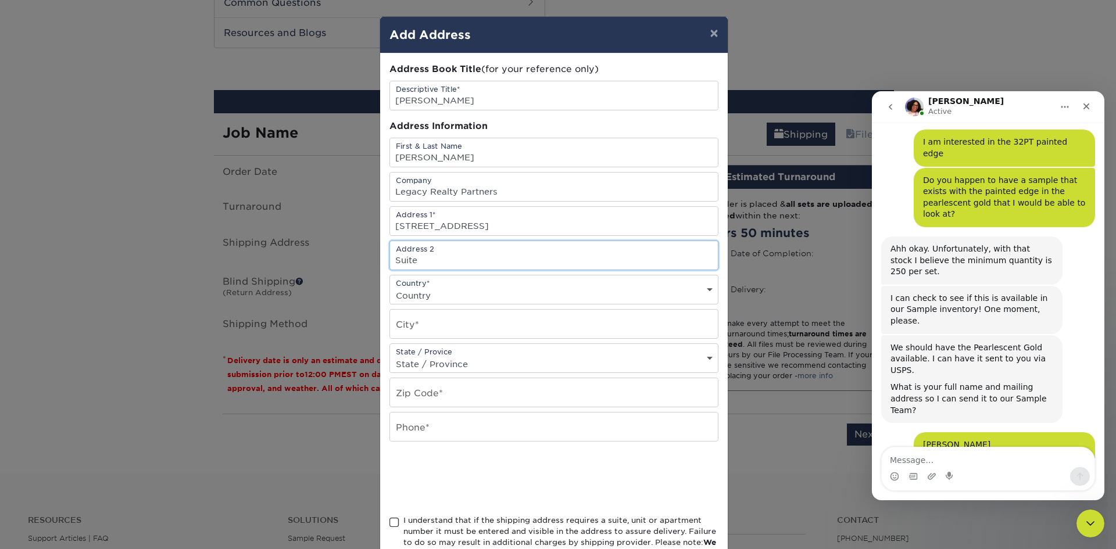
scroll to position [560, 0]
type input "Suite 1025"
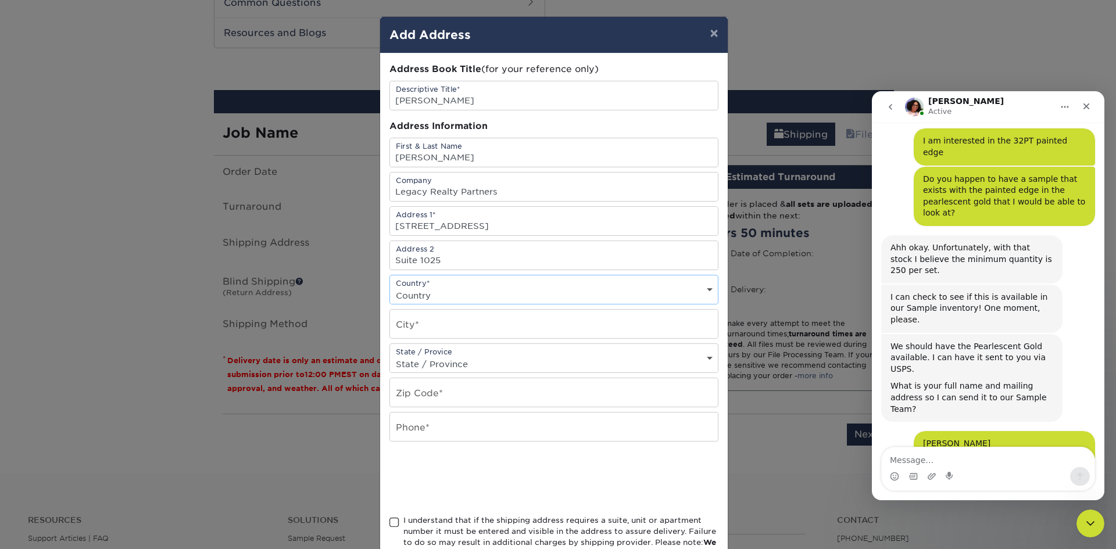
select select "US"
type input "[GEOGRAPHIC_DATA]"
click at [916, 457] on textarea "Message…" at bounding box center [988, 457] width 213 height 20
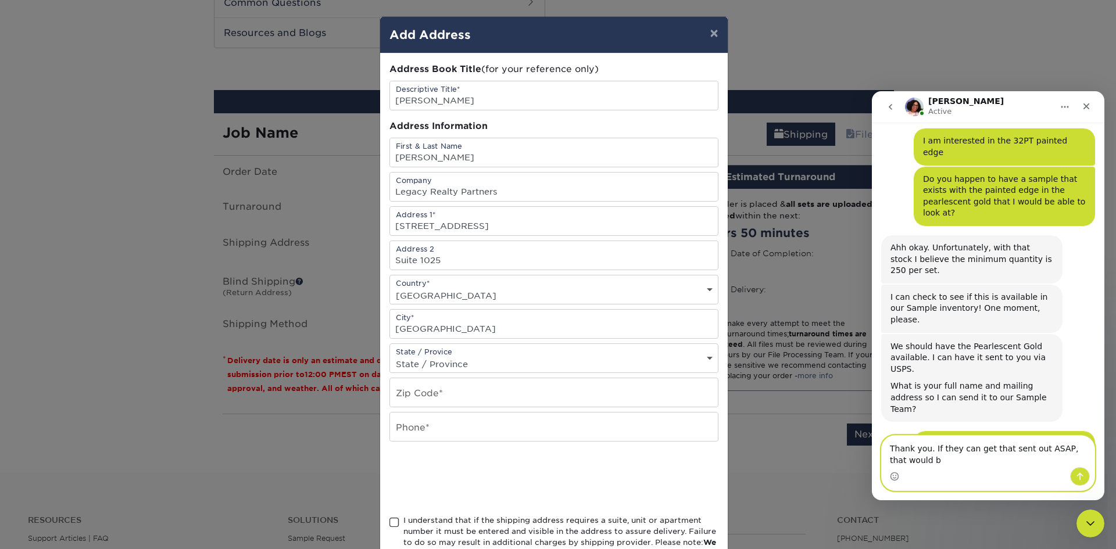
scroll to position [572, 0]
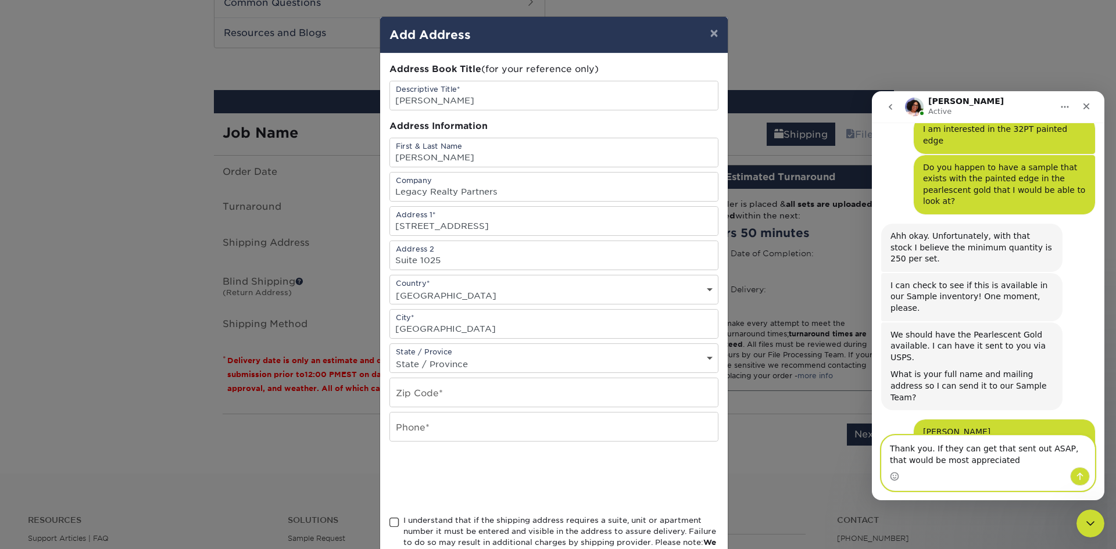
type textarea "Thank you. If they can get that sent out ASAP, that would be most appreciated."
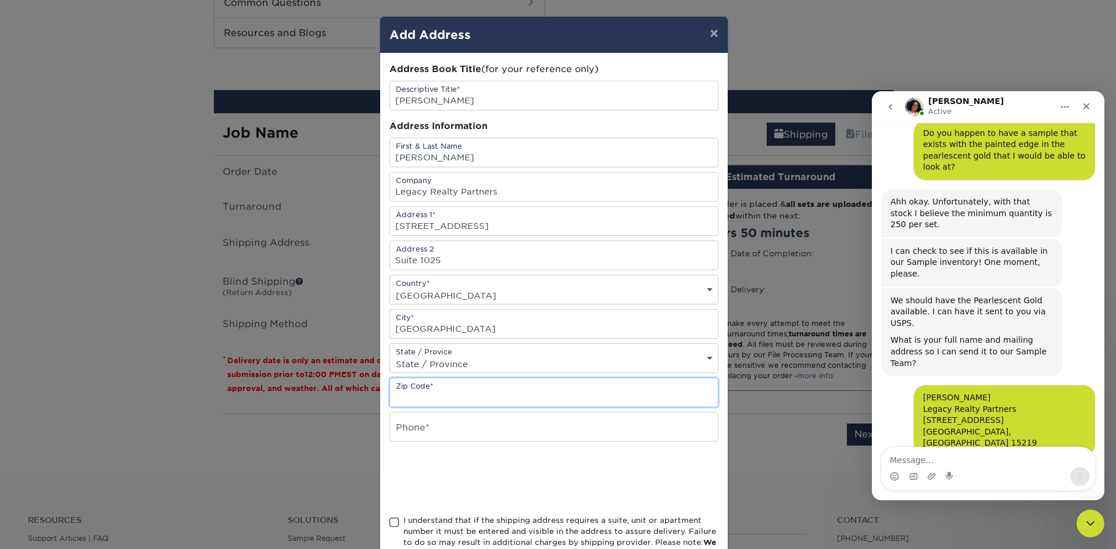
click at [465, 391] on input "text" at bounding box center [554, 392] width 328 height 28
type input "15219"
type input "4128665429"
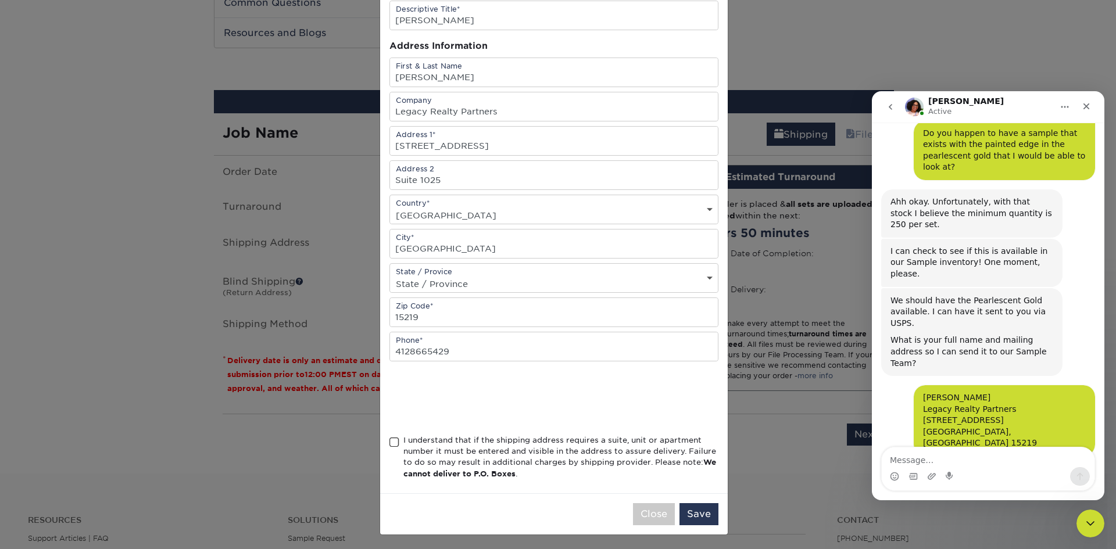
scroll to position [83, 0]
click at [392, 438] on span at bounding box center [394, 440] width 10 height 11
click at [0, 0] on input "I understand that if the shipping address requires a suite, unit or apartment n…" at bounding box center [0, 0] width 0 height 0
click at [701, 514] on button "Save" at bounding box center [698, 512] width 39 height 22
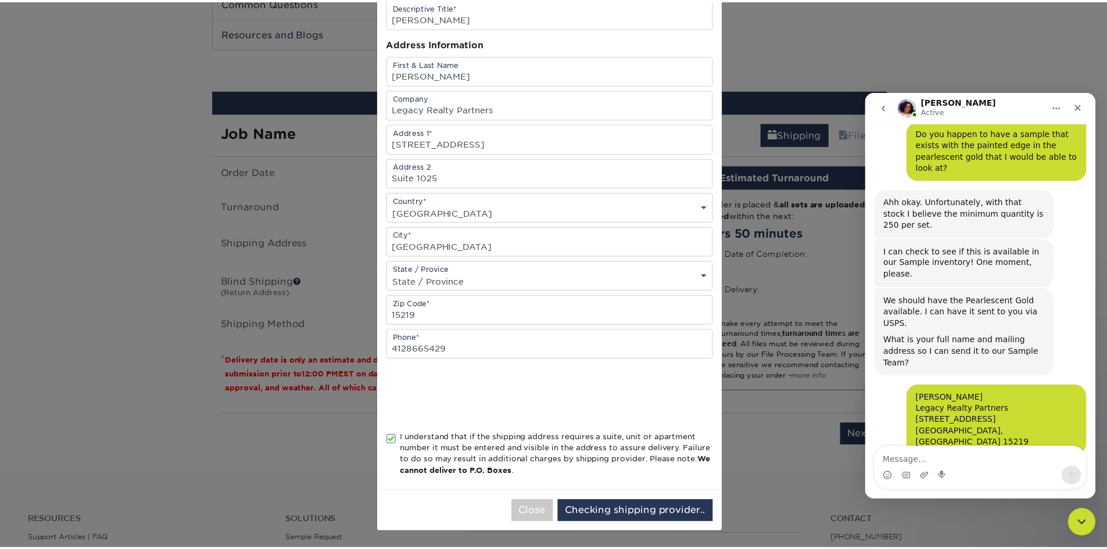
scroll to position [0, 0]
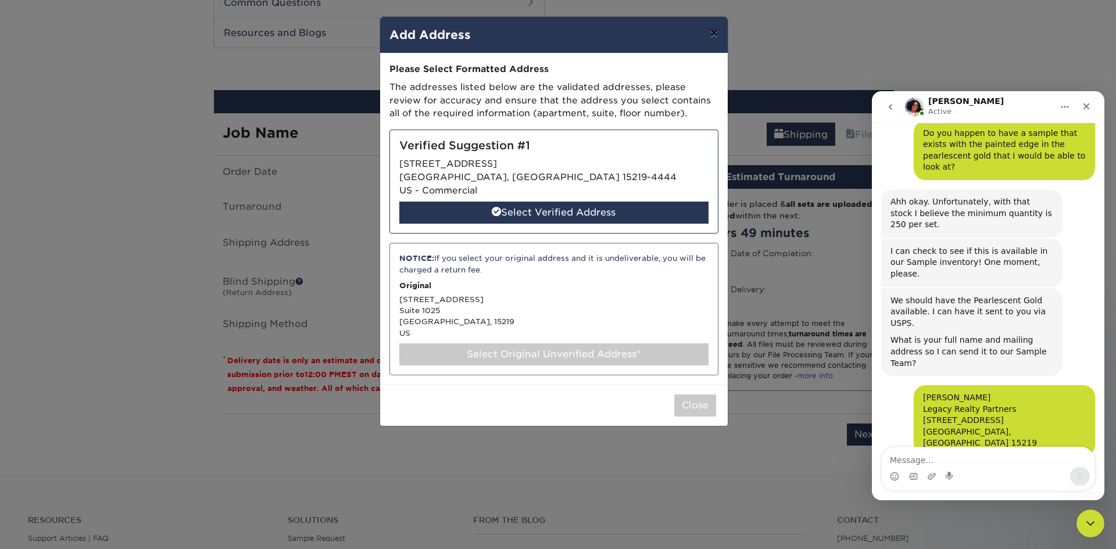
click at [717, 33] on button "×" at bounding box center [713, 33] width 27 height 33
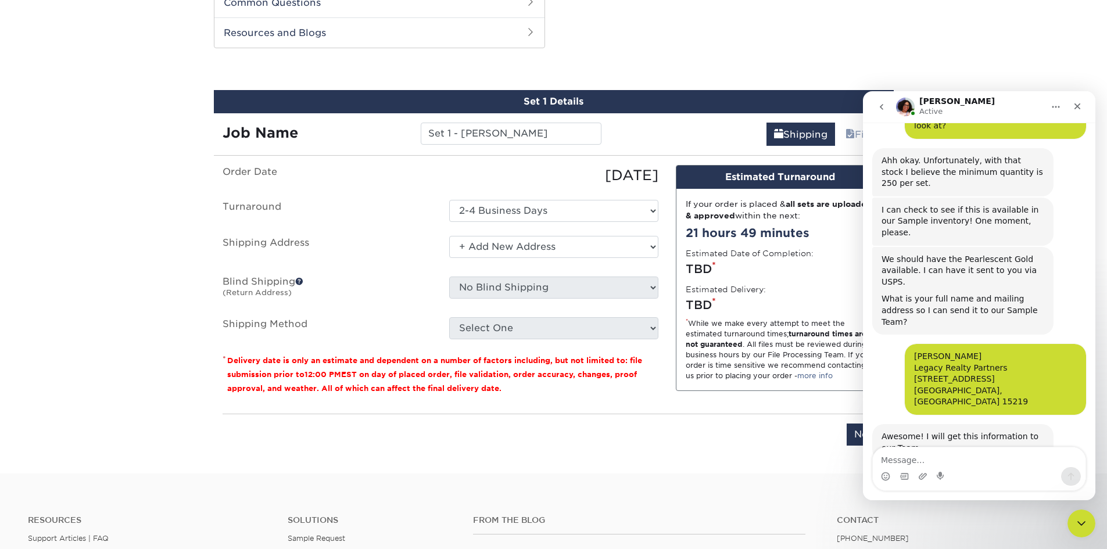
scroll to position [651, 0]
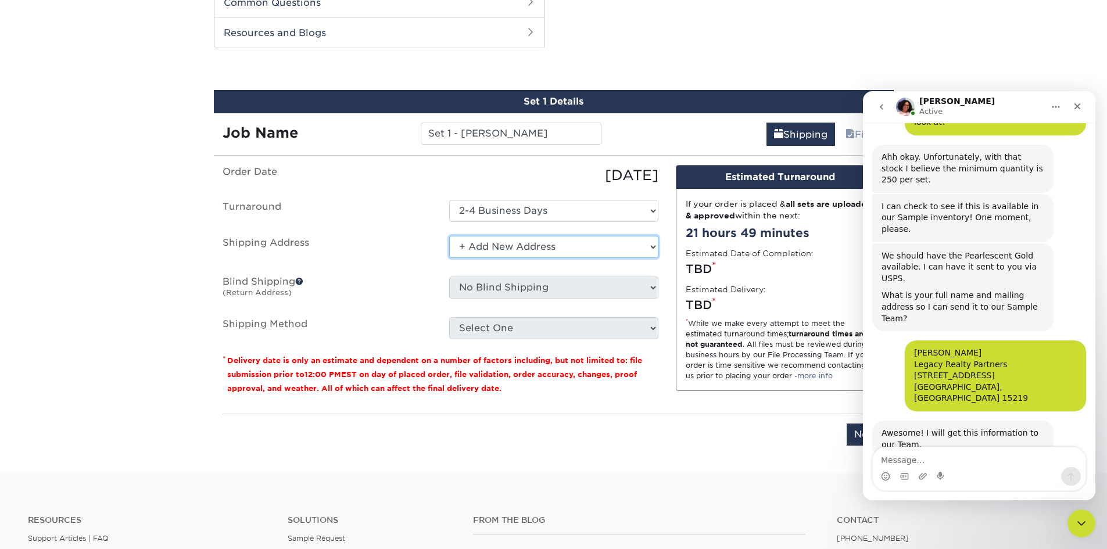
click at [546, 245] on select "Select One + Add New Address - Login" at bounding box center [553, 247] width 209 height 22
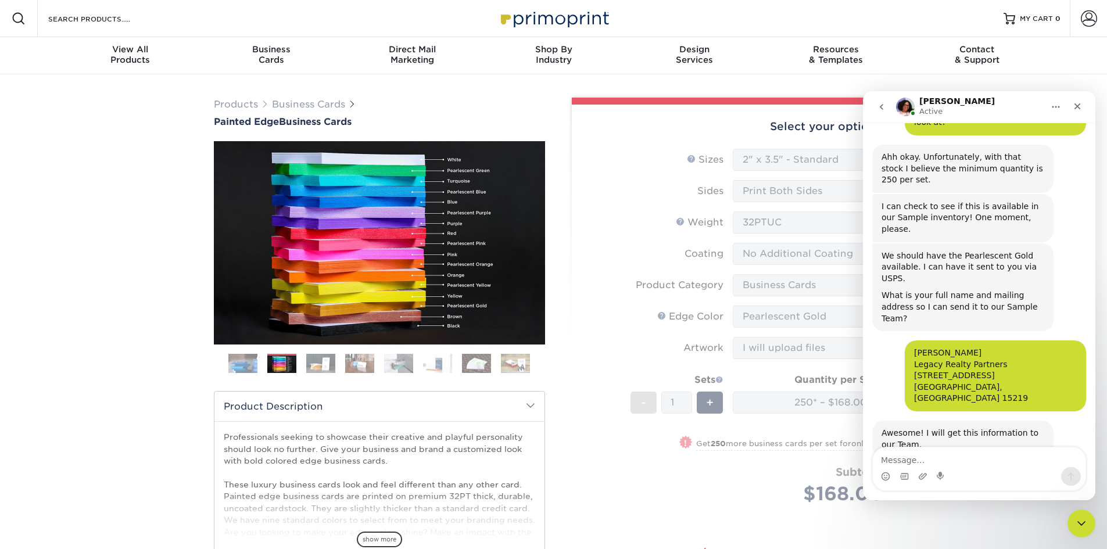
scroll to position [664, 0]
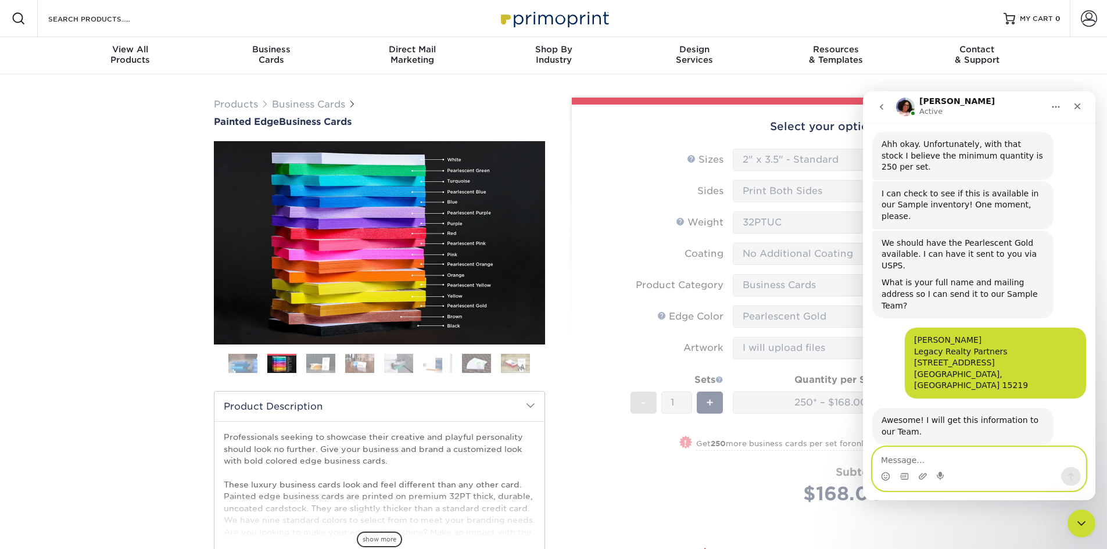
click at [900, 457] on textarea "Message…" at bounding box center [979, 457] width 213 height 20
type textarea "Thank you."
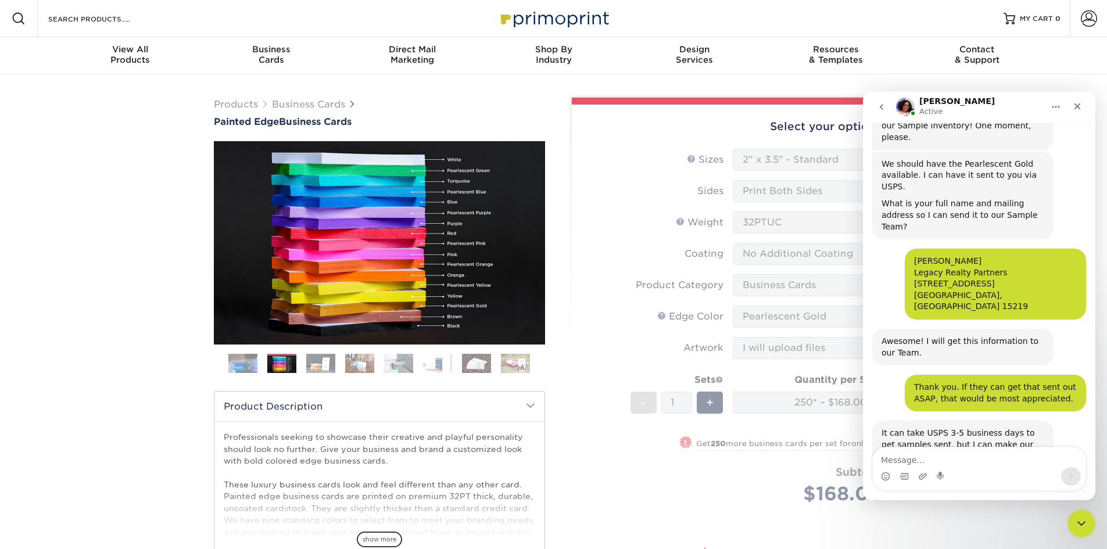
scroll to position [744, 0]
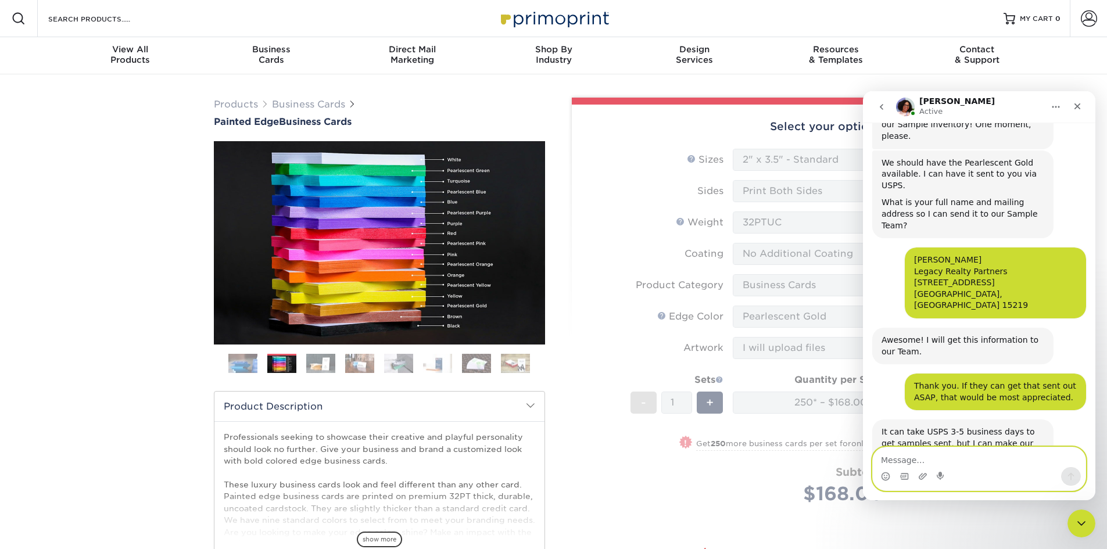
click at [904, 463] on textarea "Message…" at bounding box center [979, 457] width 213 height 20
type textarea "That is everything. Thank you."
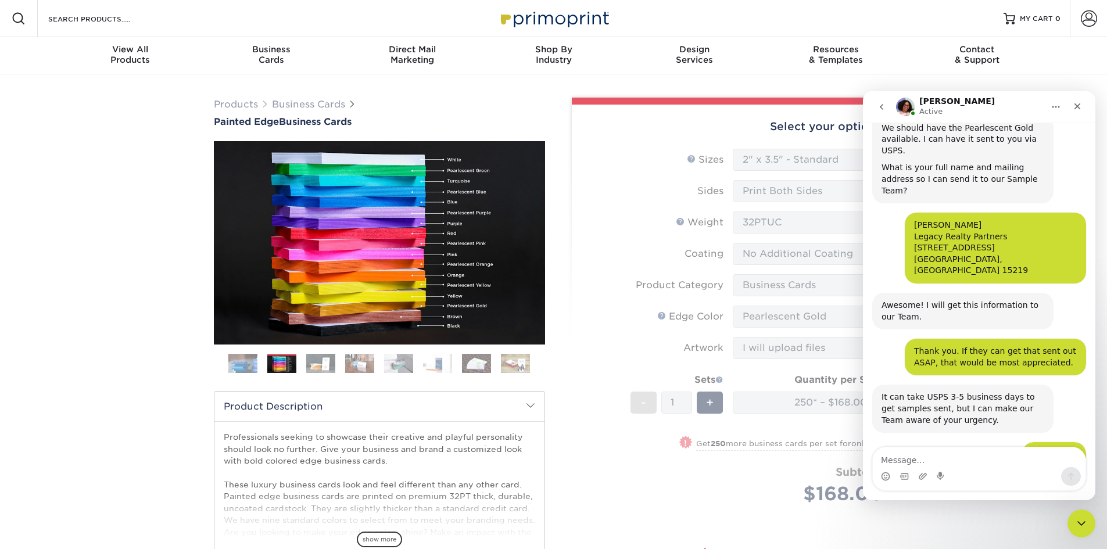
scroll to position [823, 0]
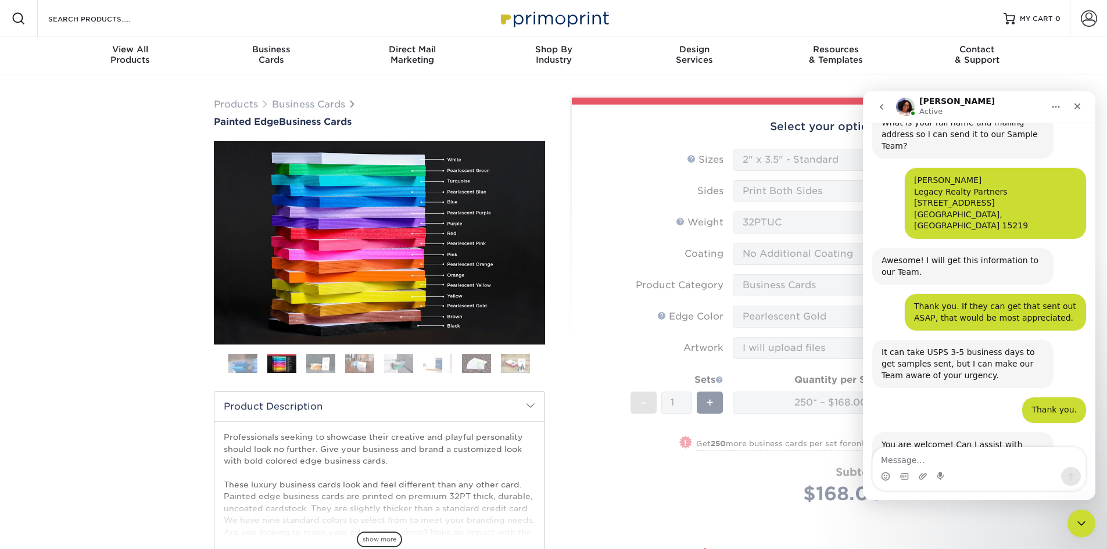
click at [596, 361] on form "Sizes Help Sizes Please Select 2" x 3.5" - Standard 2.125" x 3.375" - European …" at bounding box center [732, 340] width 303 height 383
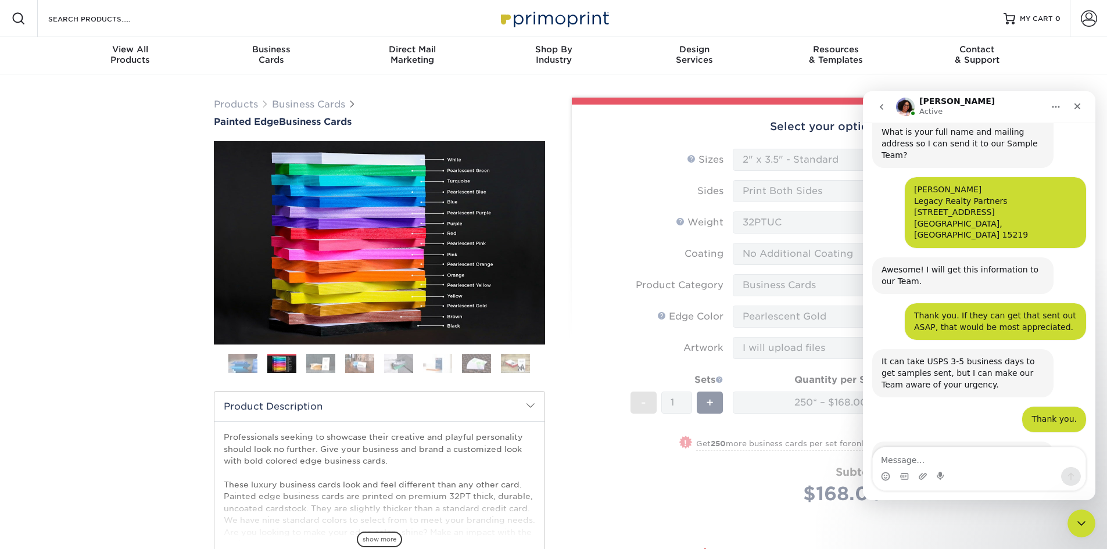
scroll to position [814, 0]
click at [1075, 109] on icon "Close" at bounding box center [1077, 106] width 6 height 6
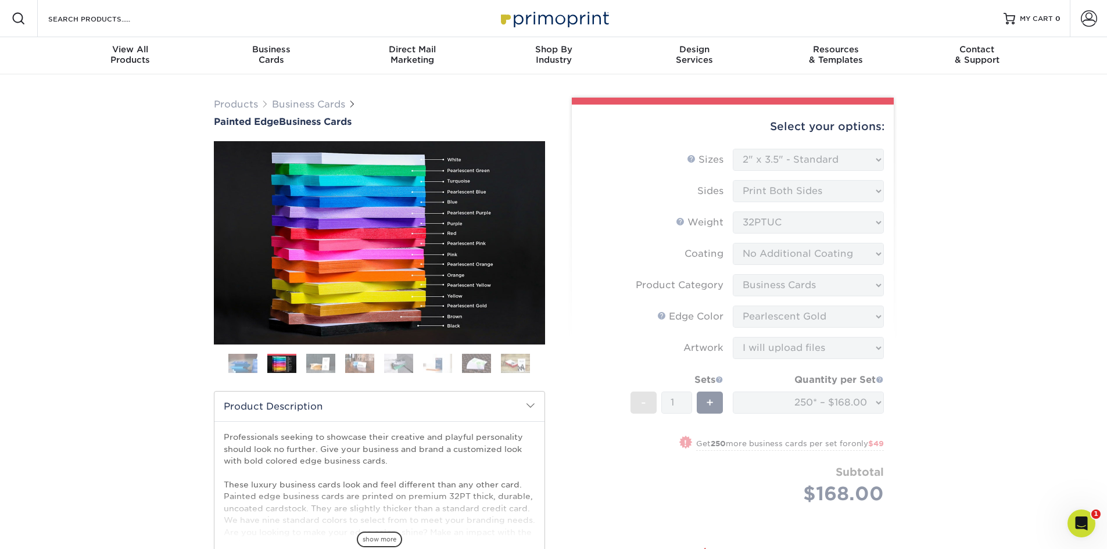
click at [804, 112] on div "Select your options:" at bounding box center [732, 127] width 303 height 44
click at [249, 358] on img at bounding box center [242, 363] width 29 height 29
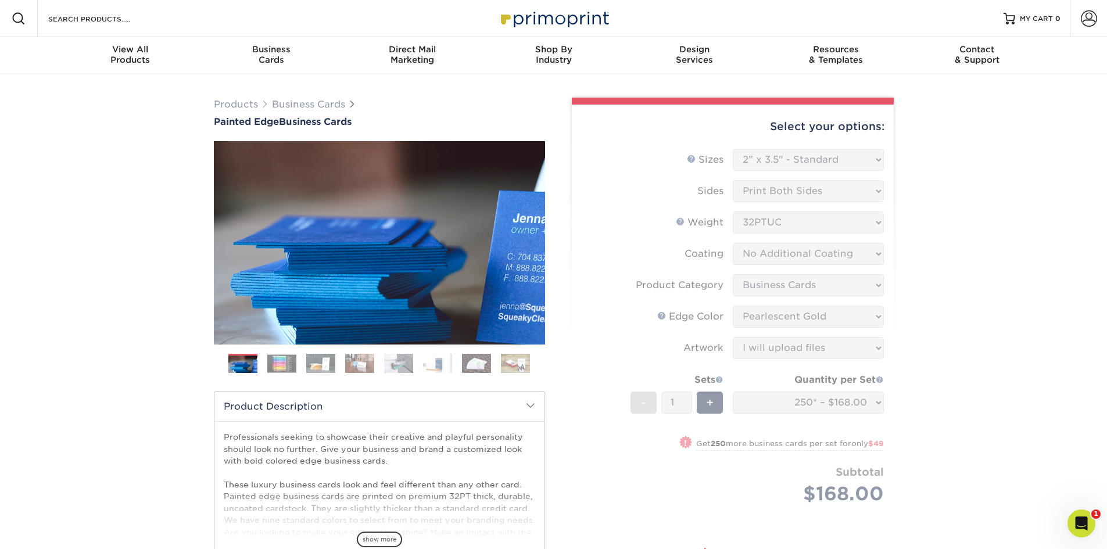
click at [805, 160] on form "Sizes Help Sizes Please Select 2" x 3.5" - Standard 2.125" x 3.375" - European …" at bounding box center [732, 340] width 303 height 383
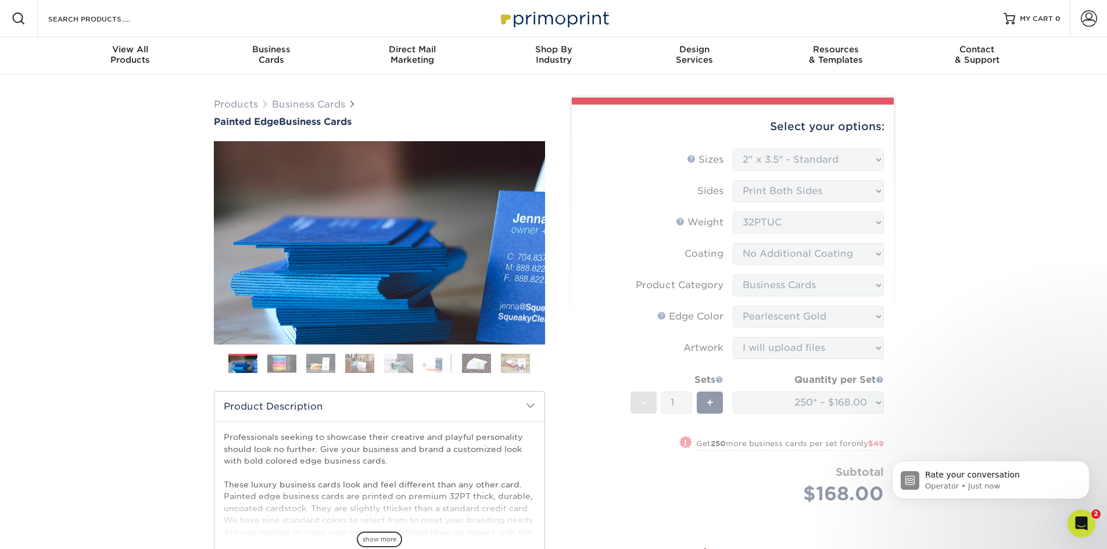
scroll to position [906, 0]
